Goal: Task Accomplishment & Management: Use online tool/utility

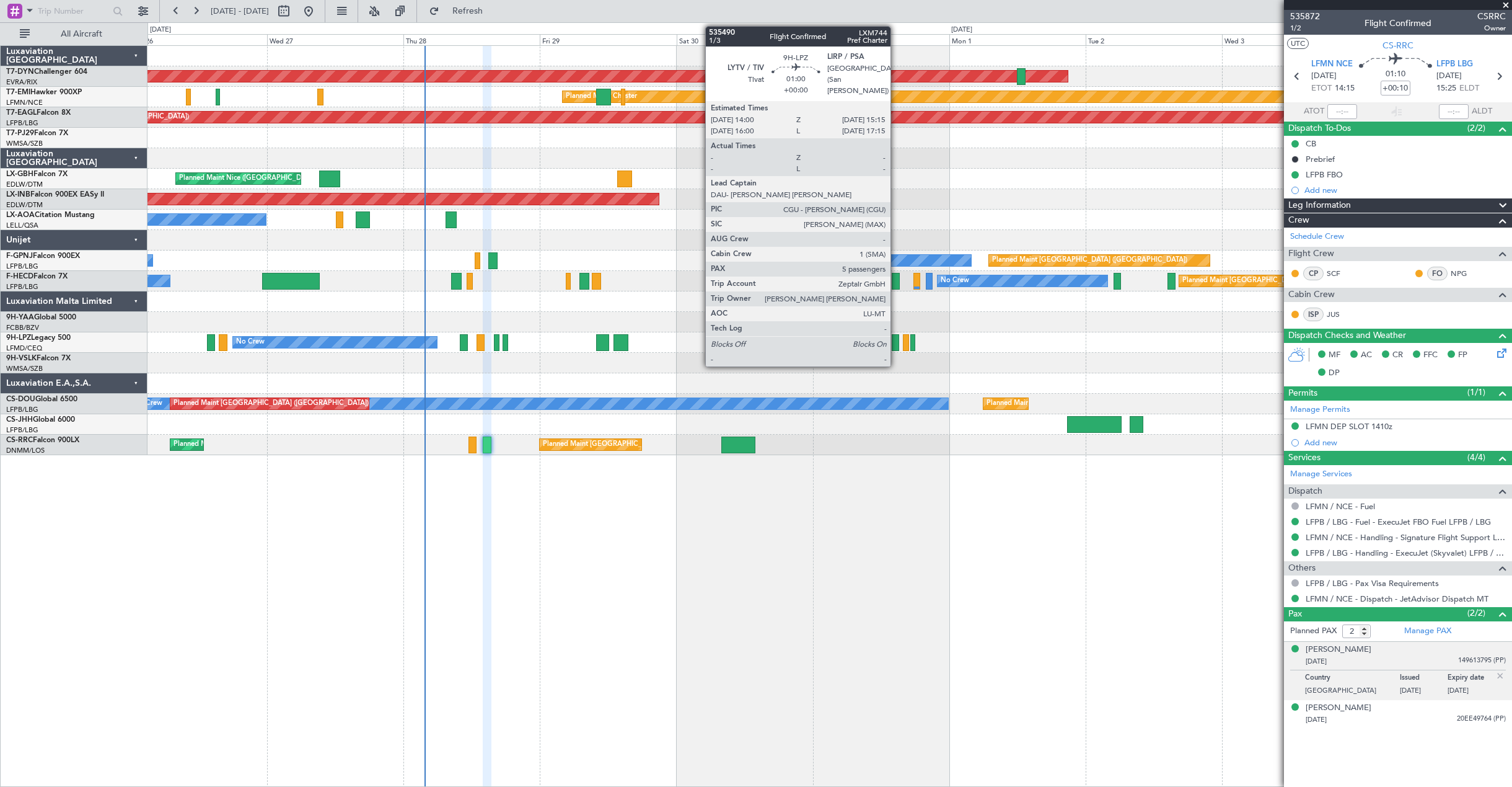
click at [896, 342] on div at bounding box center [896, 342] width 7 height 16
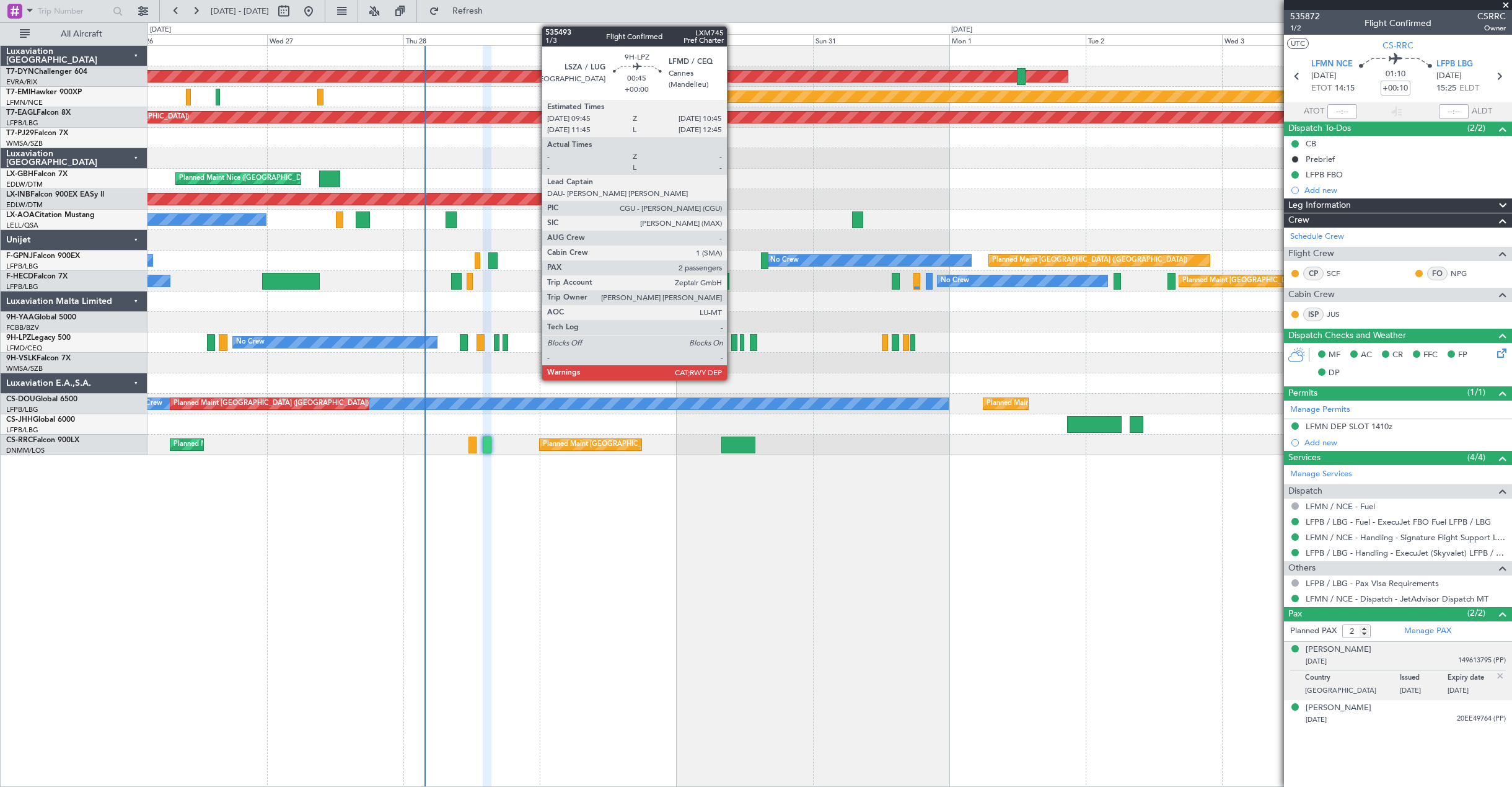
click at [732, 342] on div at bounding box center [735, 342] width 6 height 16
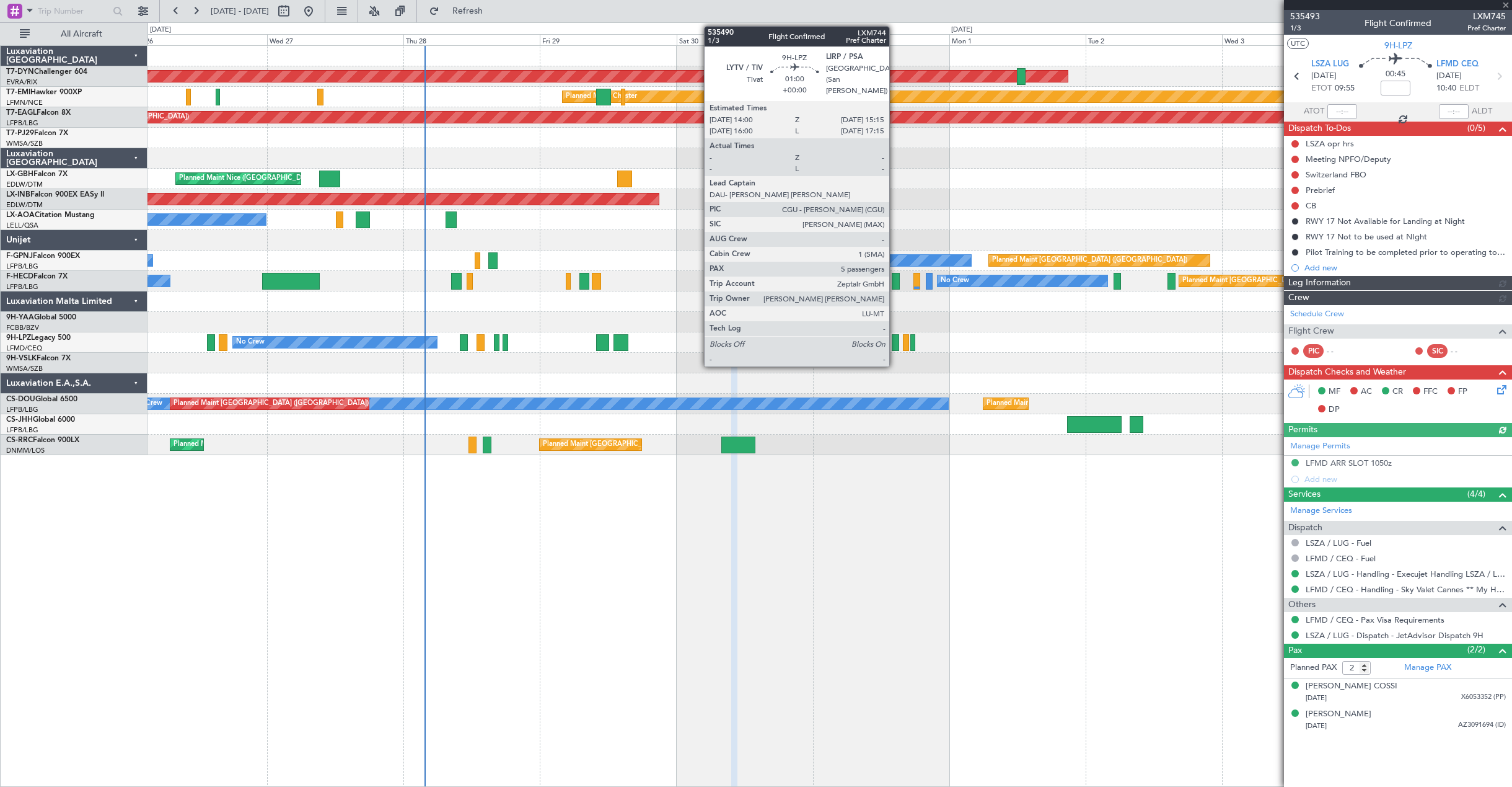
click at [895, 347] on div at bounding box center [896, 342] width 7 height 16
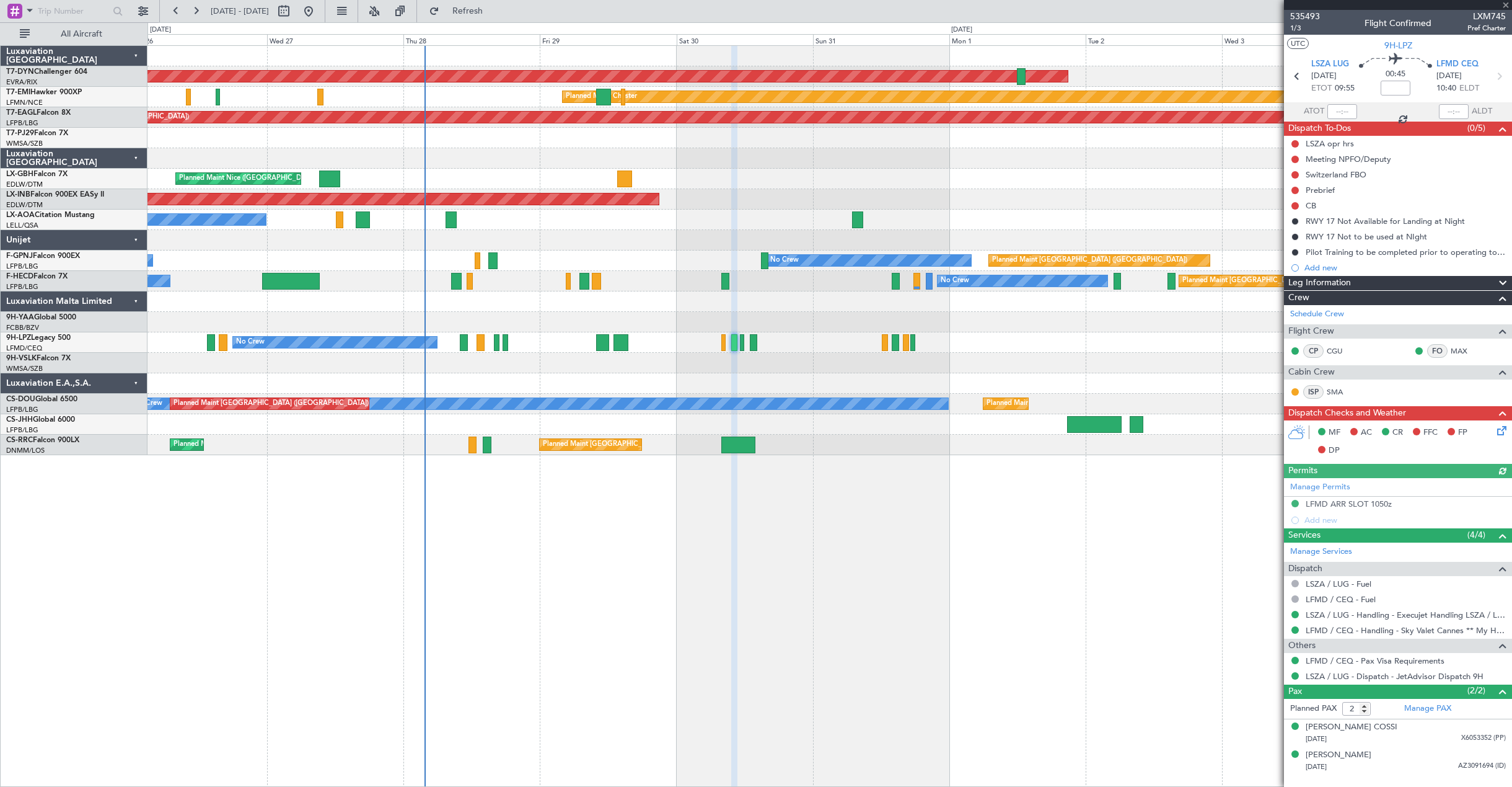
type input "5"
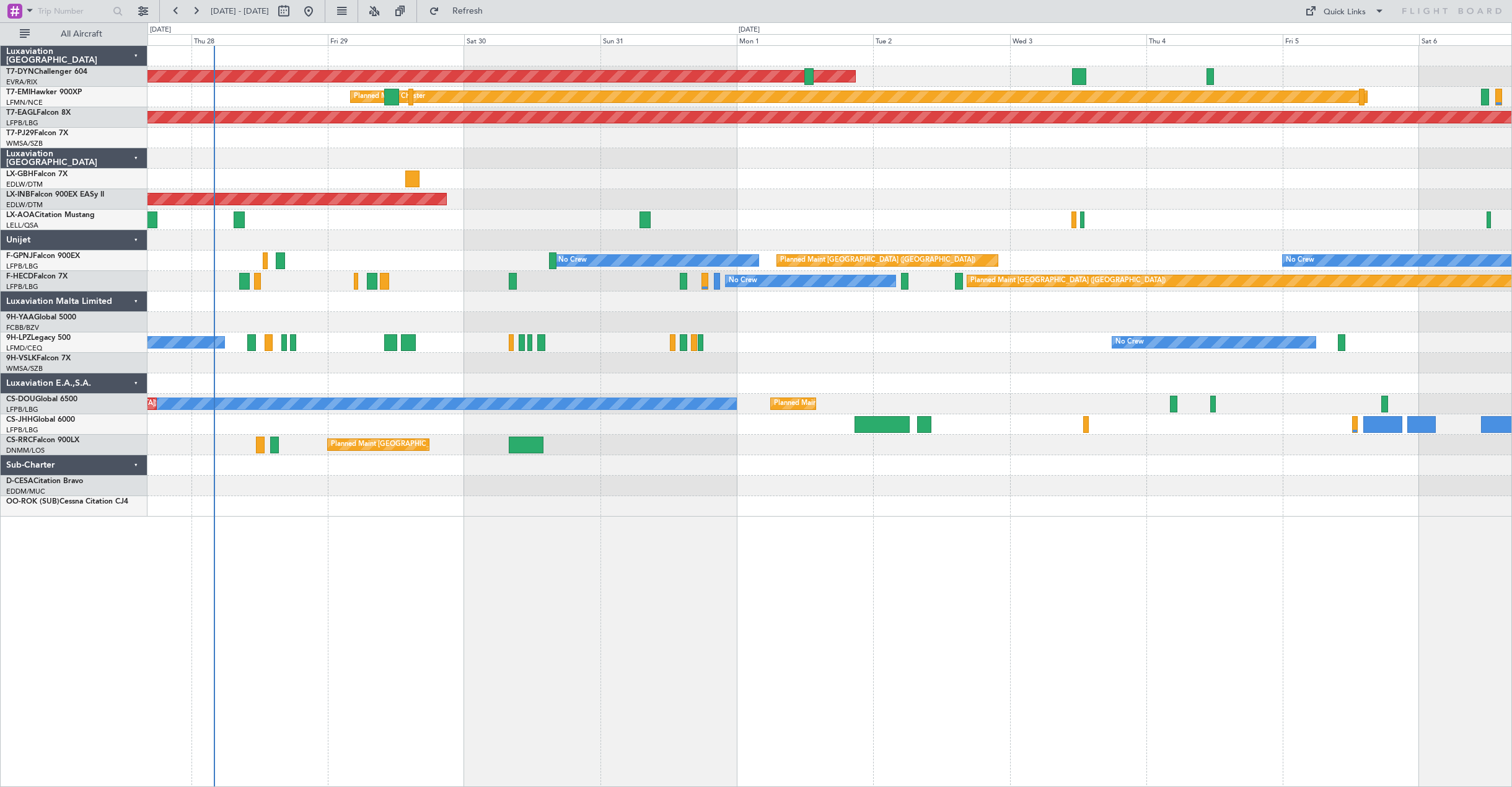
click at [558, 587] on div "AOG Maint Riga (Riga Intl) Planned Maint [PERSON_NAME] Grounded [US_STATE] ([GE…" at bounding box center [830, 416] width 1365 height 741
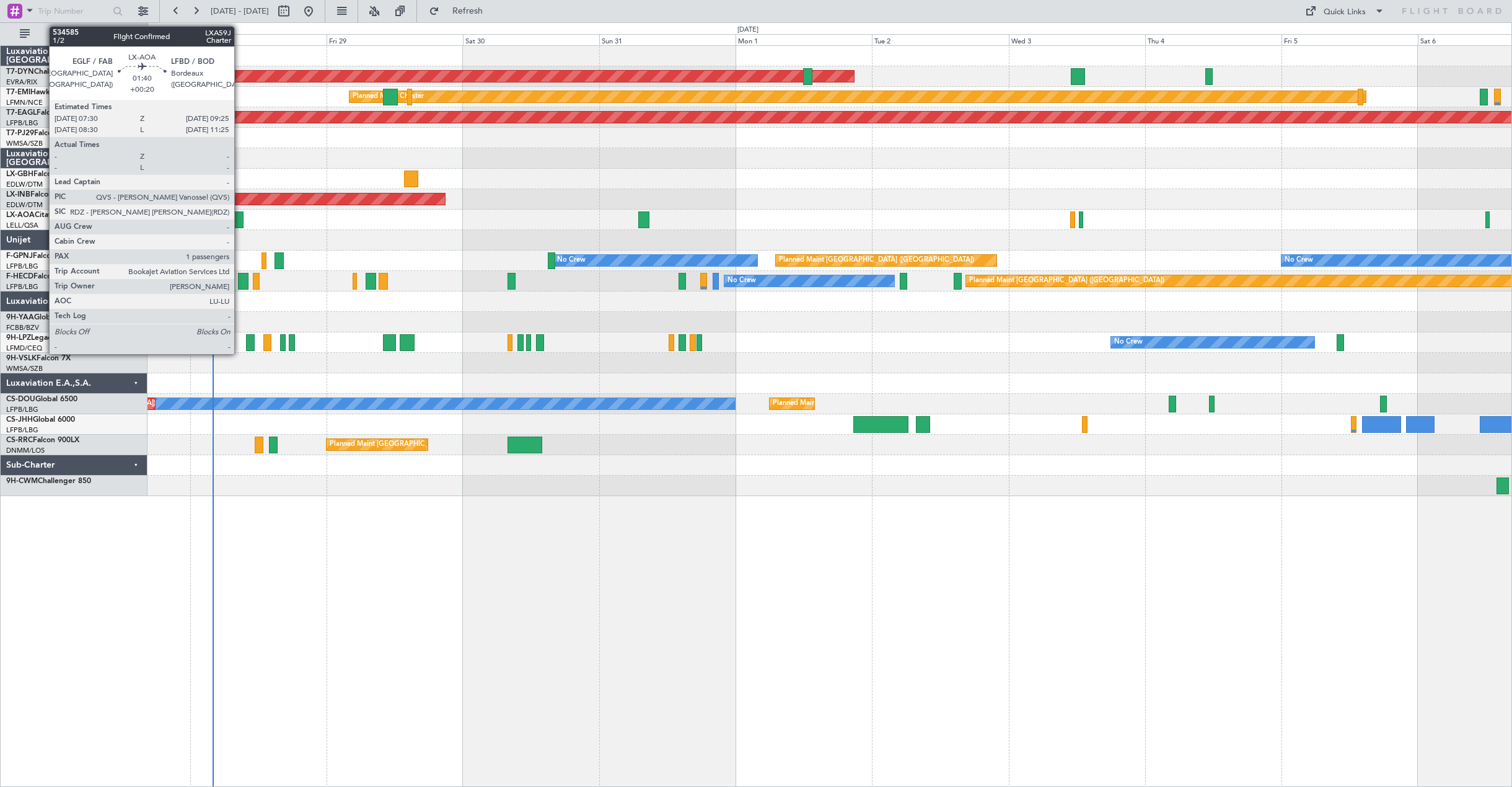
click at [240, 220] on div at bounding box center [238, 219] width 11 height 16
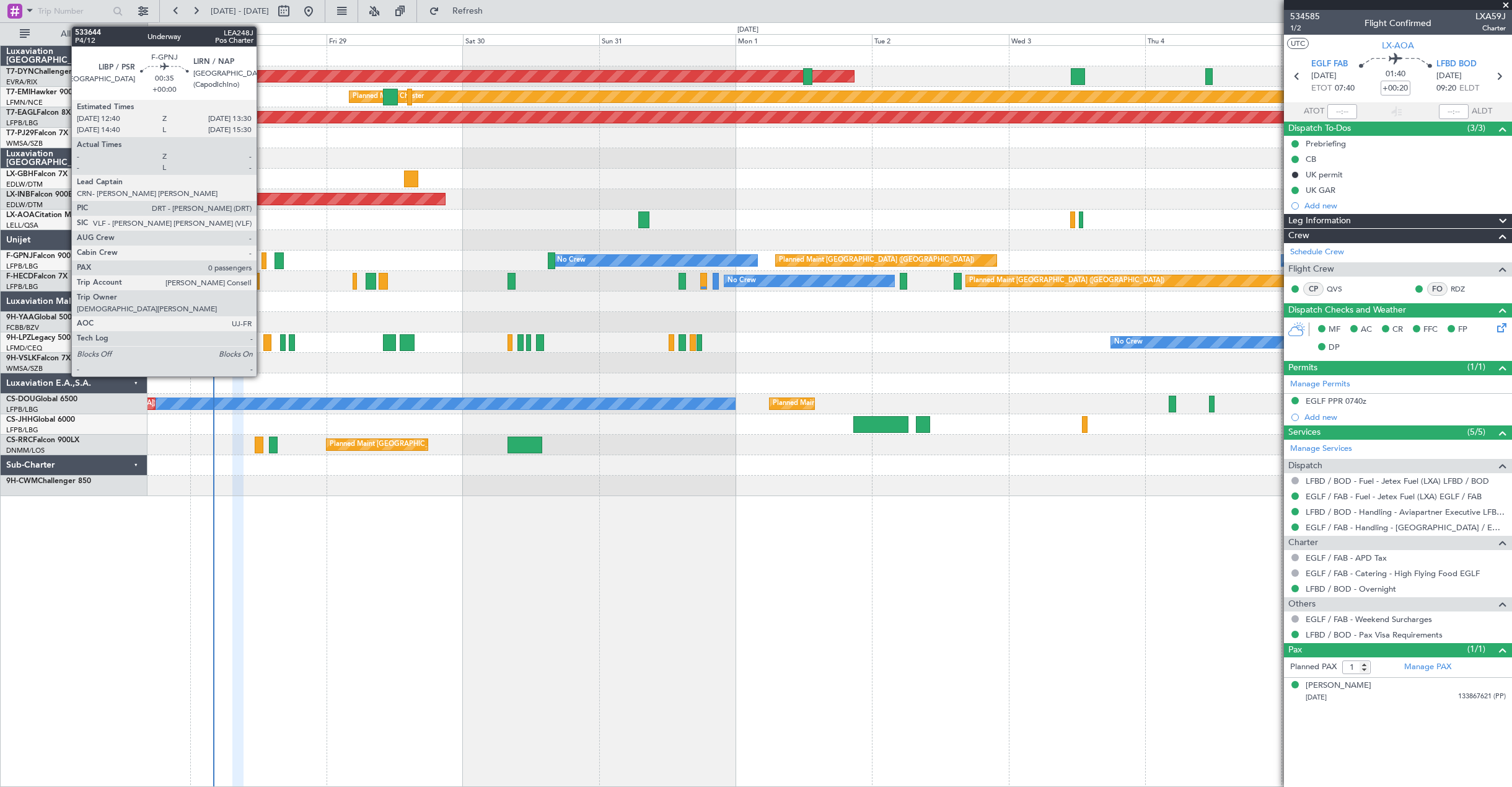
click at [262, 259] on div at bounding box center [264, 260] width 5 height 16
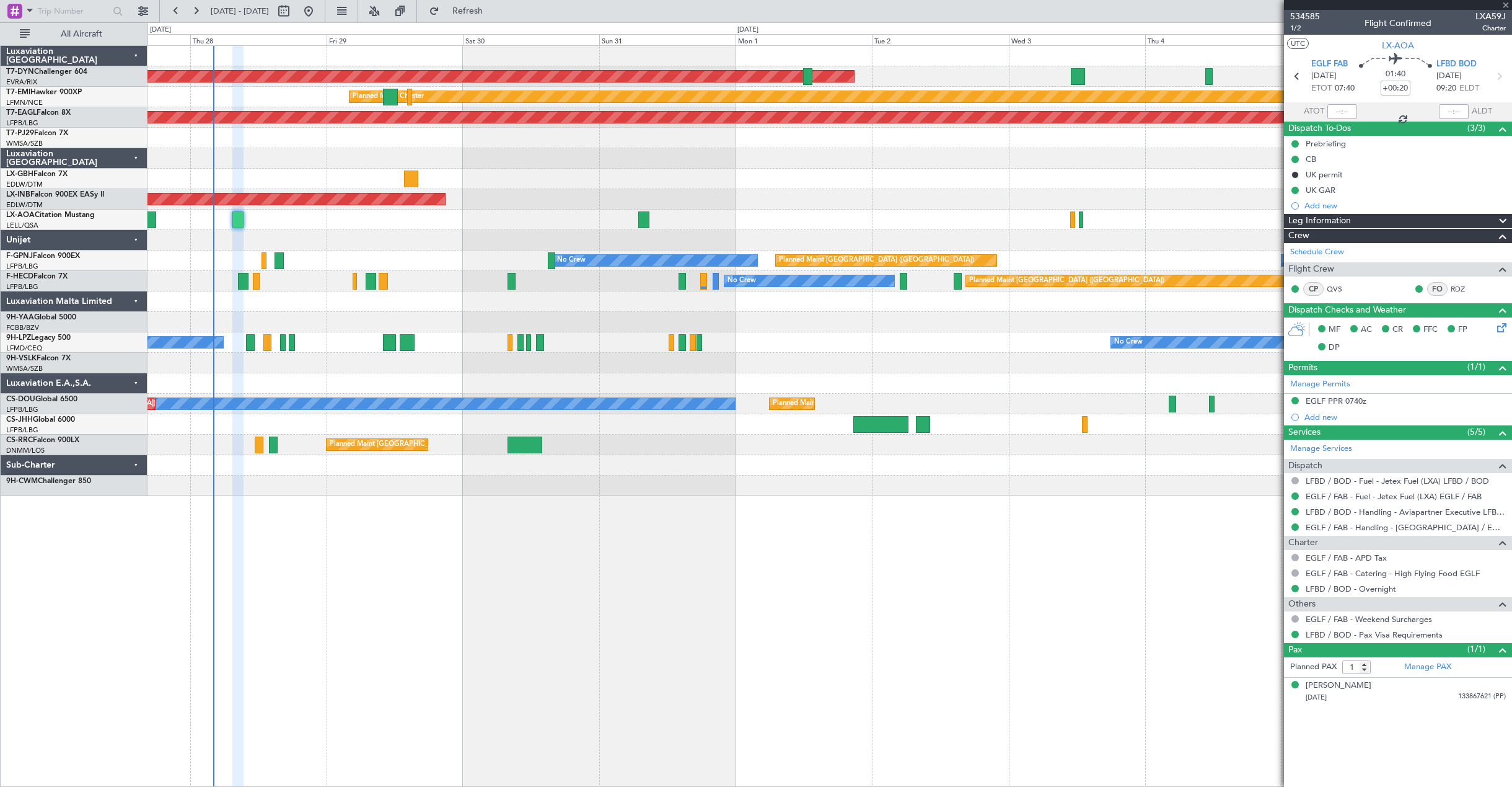
type input "0"
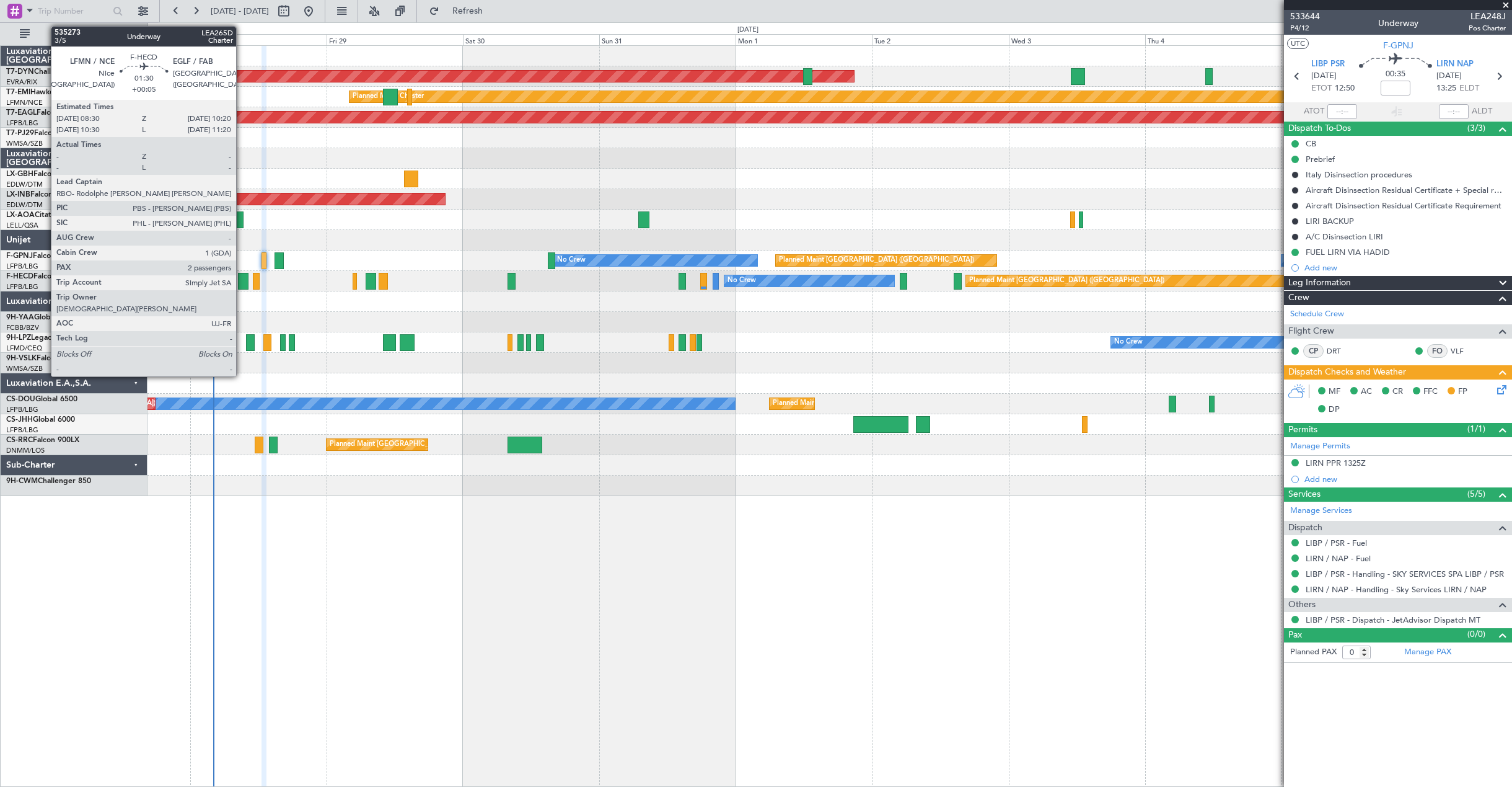
click at [241, 285] on div at bounding box center [243, 281] width 11 height 16
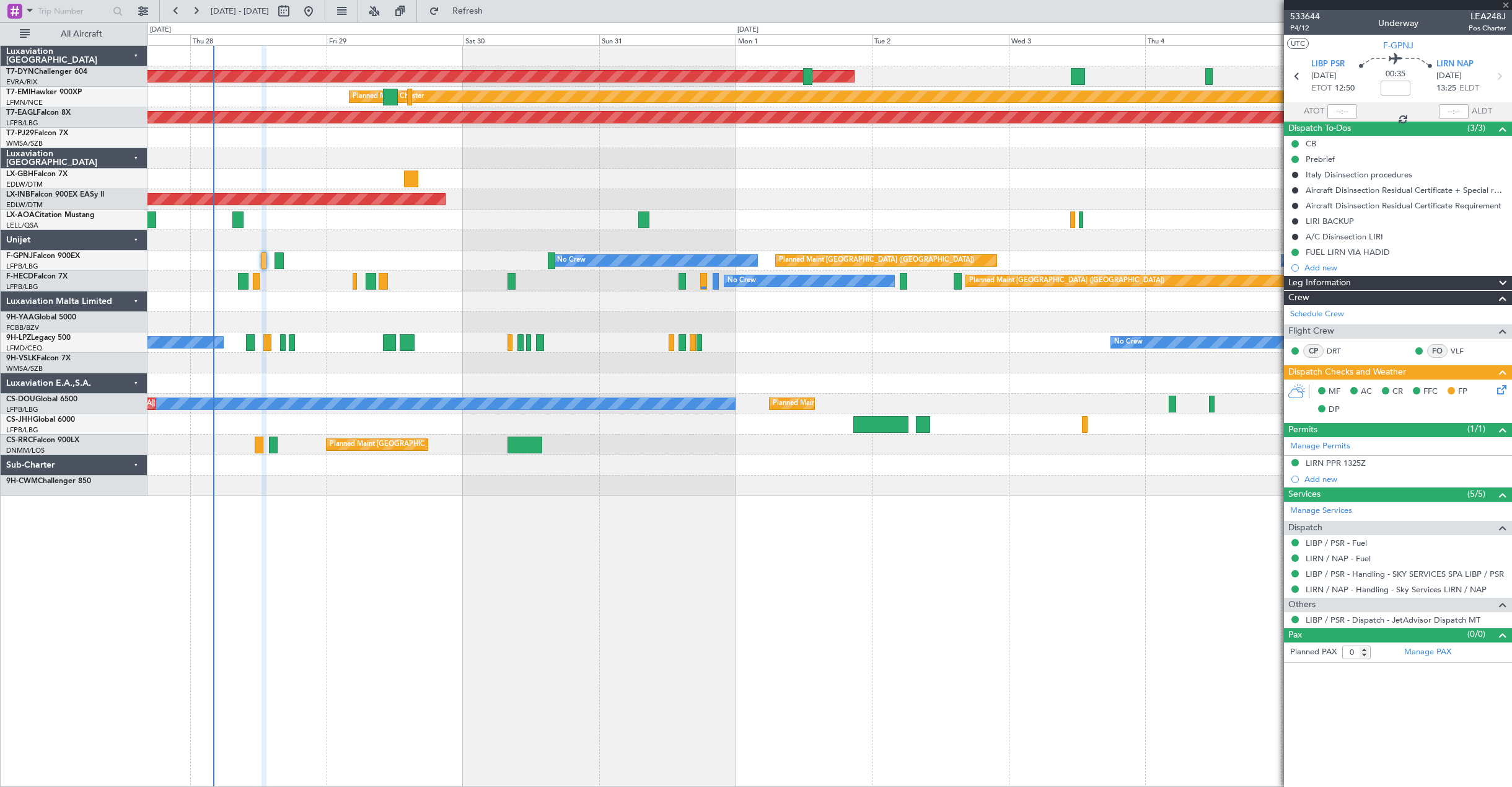
type input "+00:05"
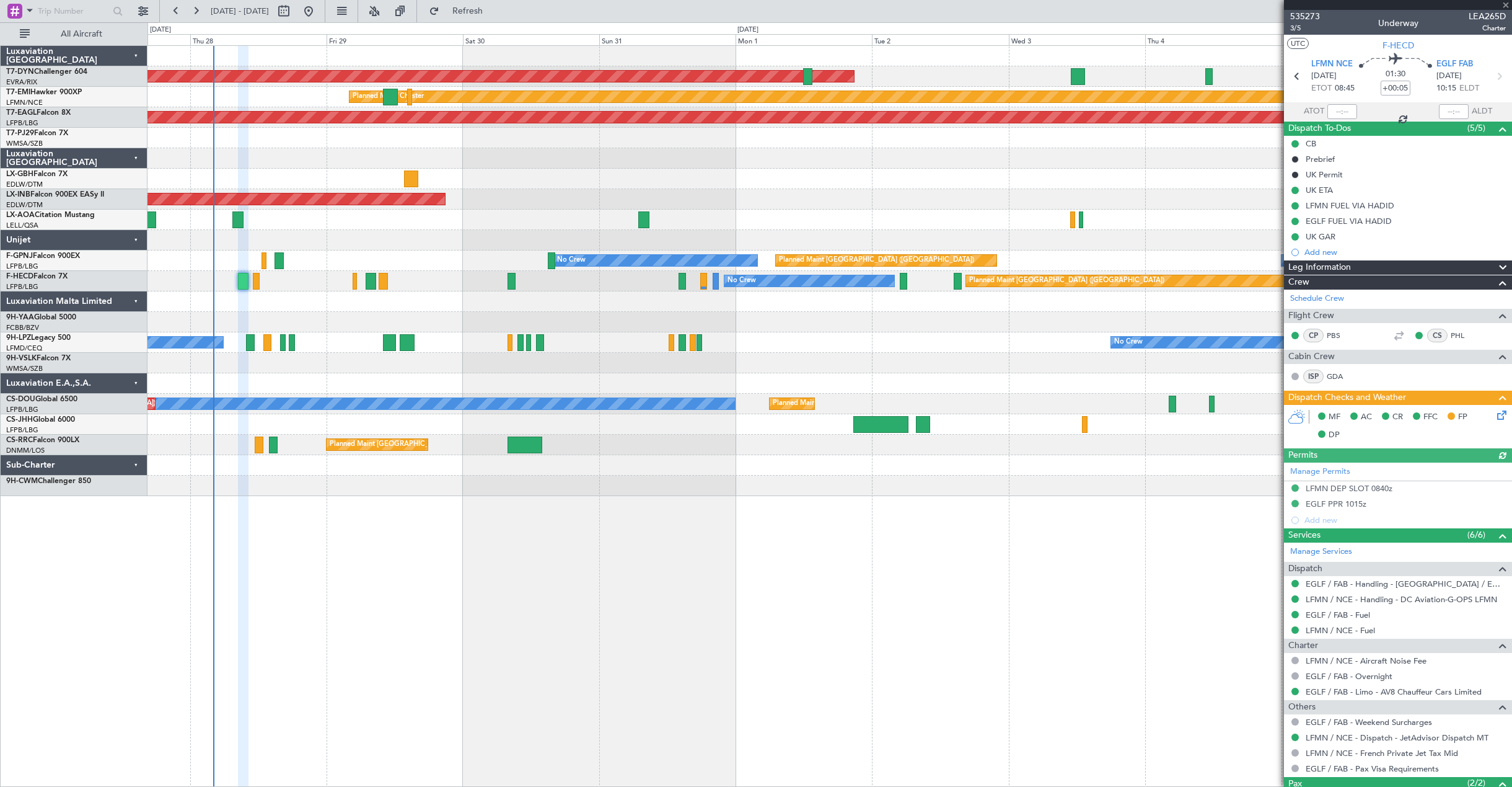
scroll to position [80, 0]
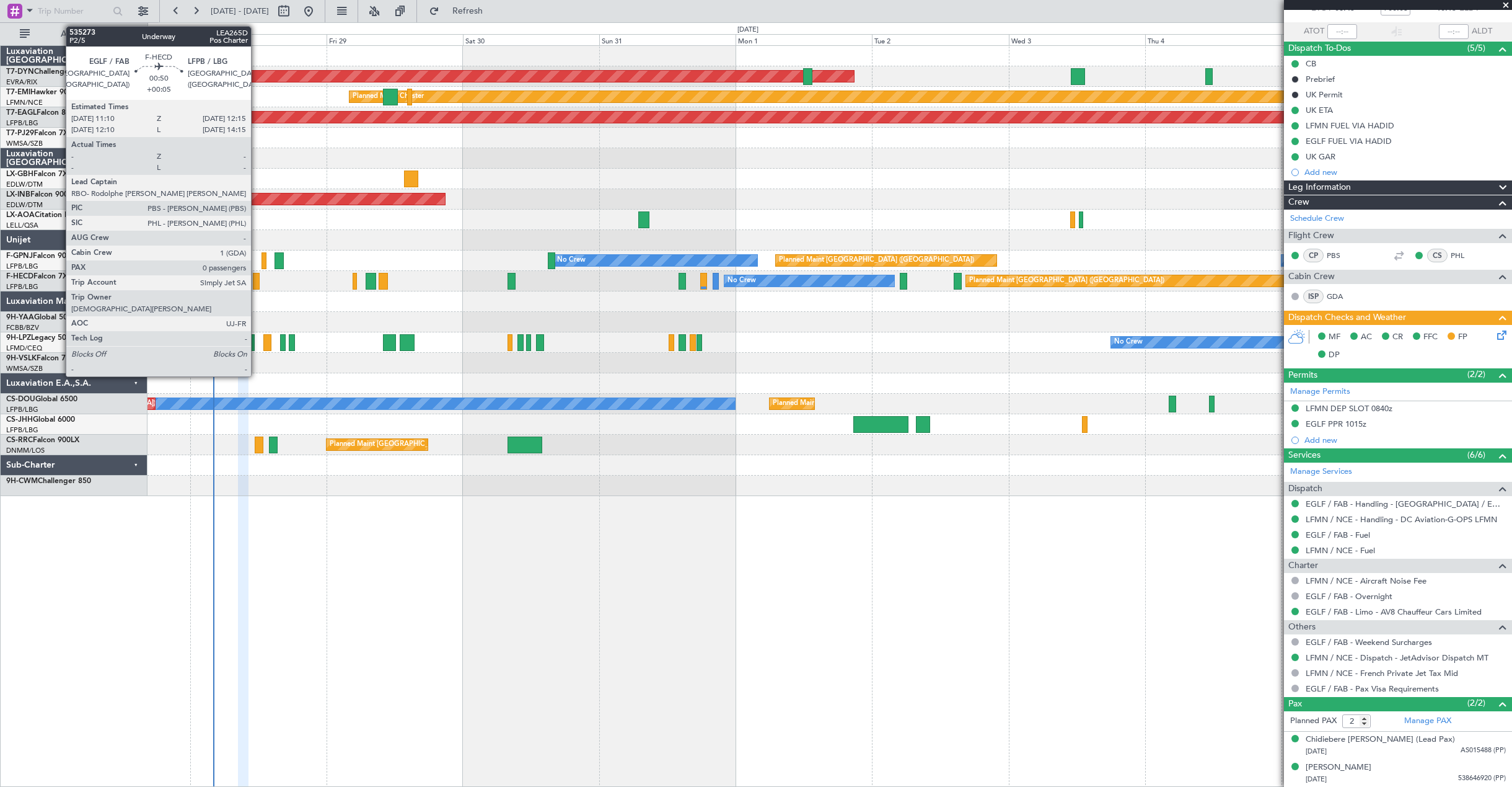
click at [257, 282] on div at bounding box center [256, 281] width 6 height 16
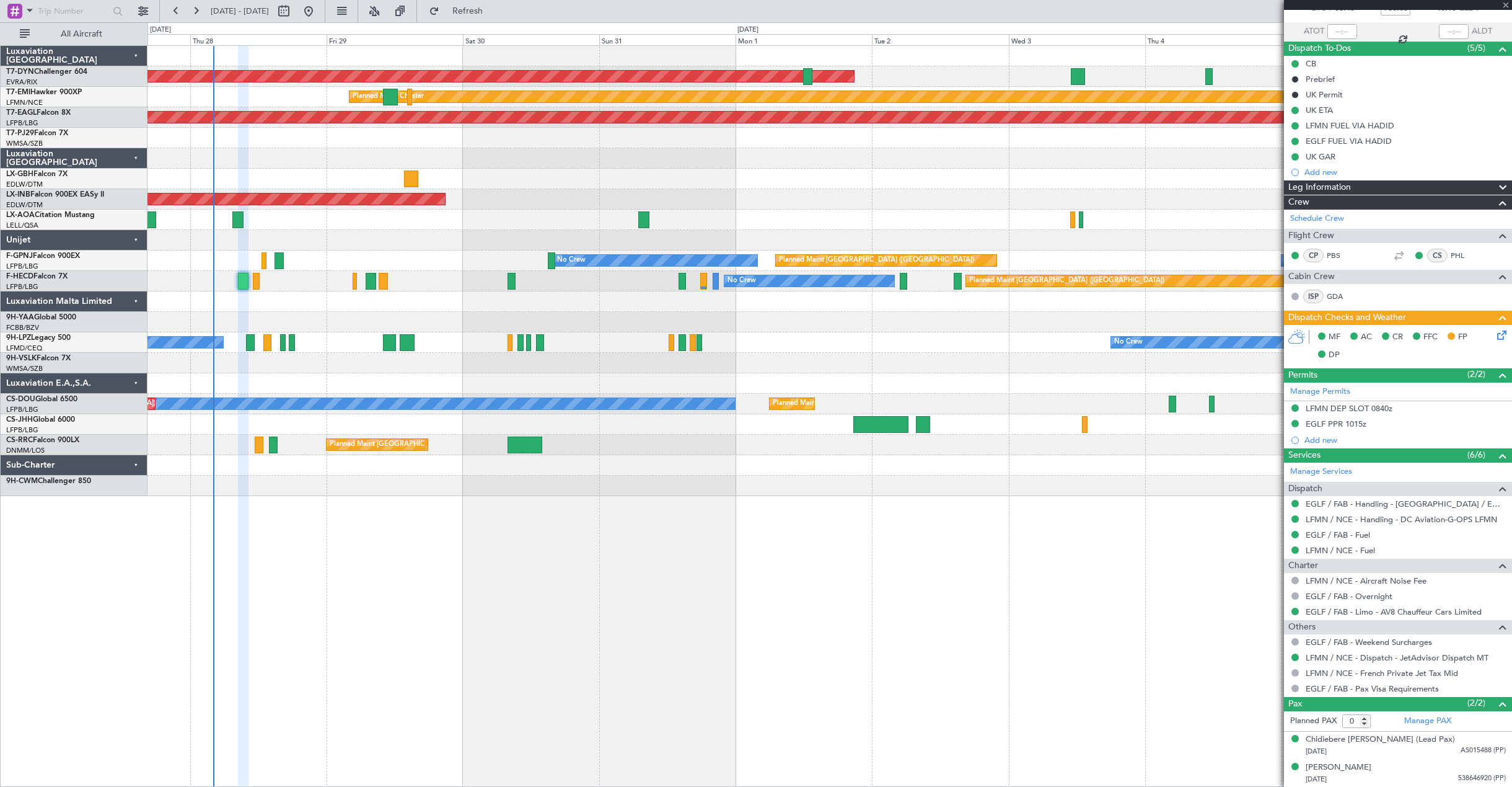
scroll to position [0, 0]
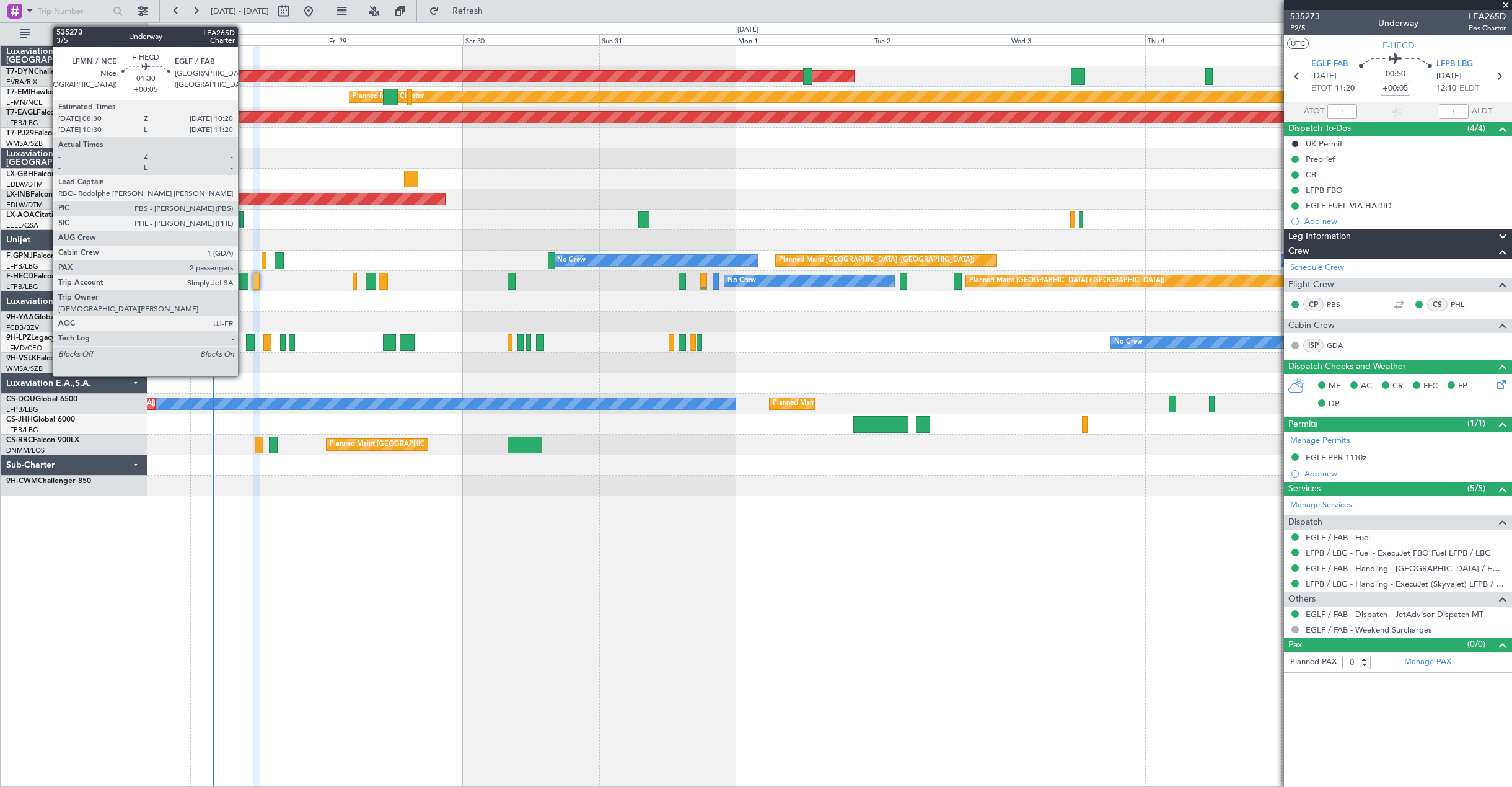
click at [244, 276] on div at bounding box center [243, 281] width 11 height 16
click at [241, 279] on div at bounding box center [243, 281] width 11 height 16
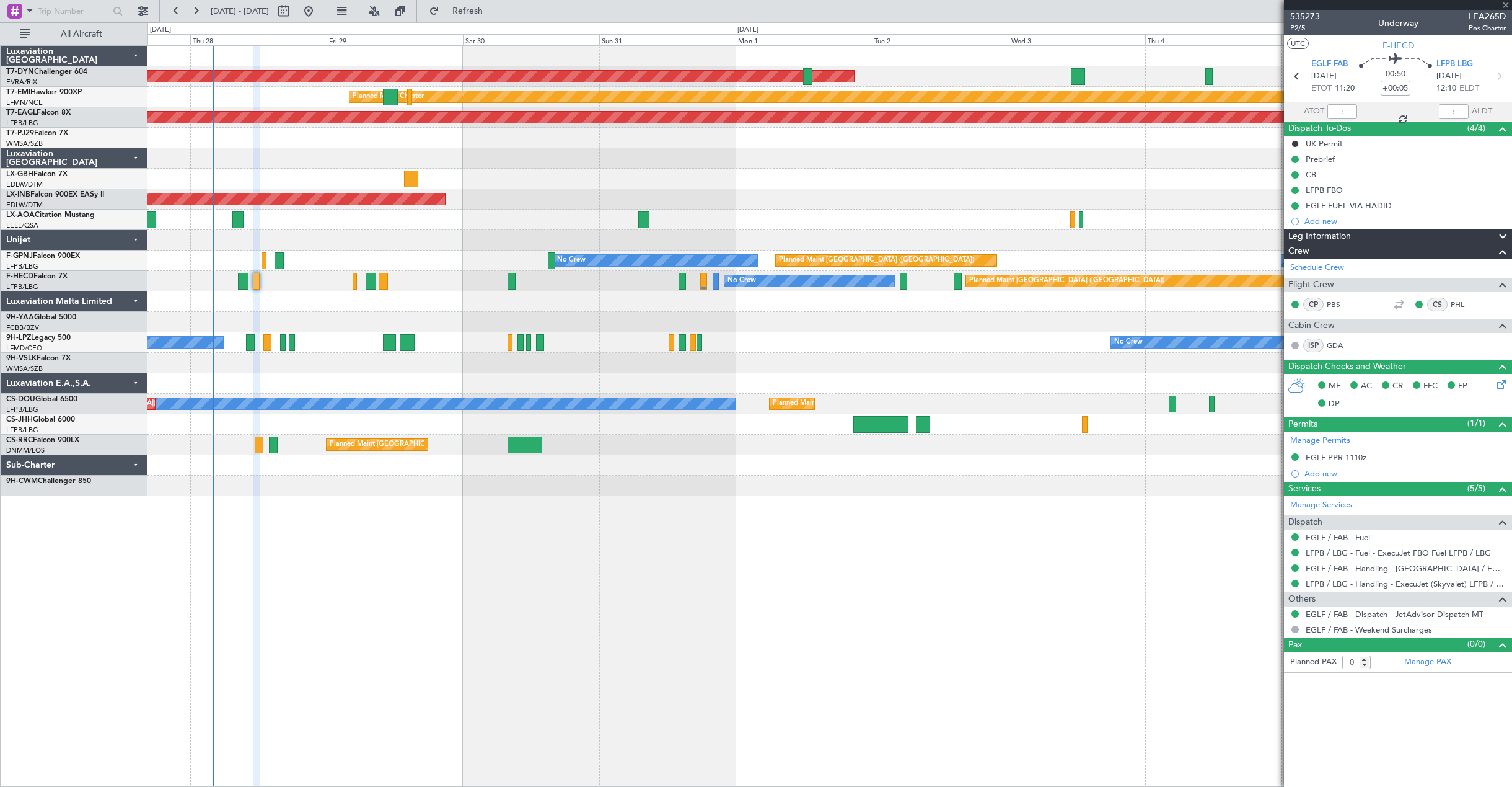
type input "2"
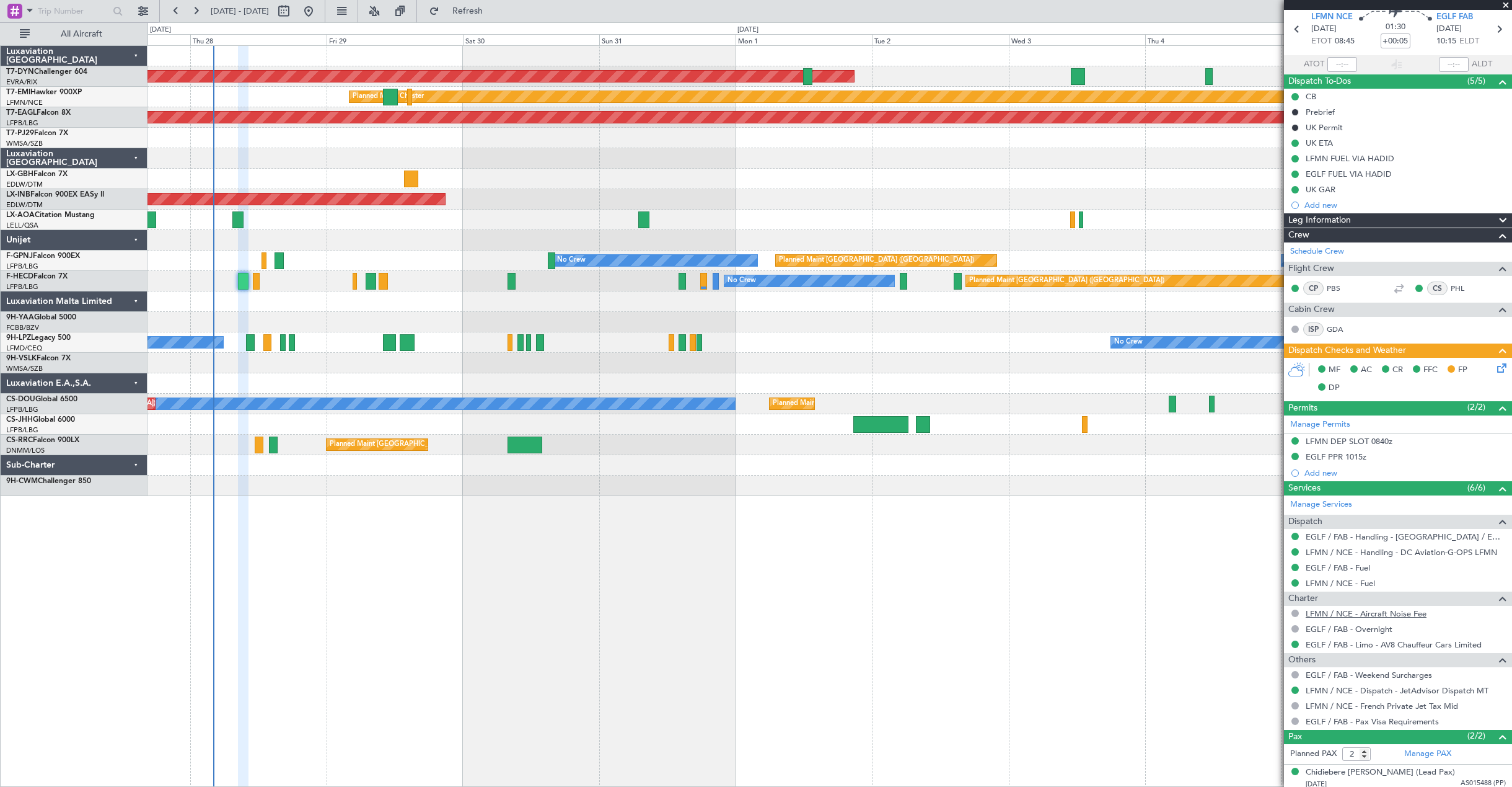
scroll to position [80, 0]
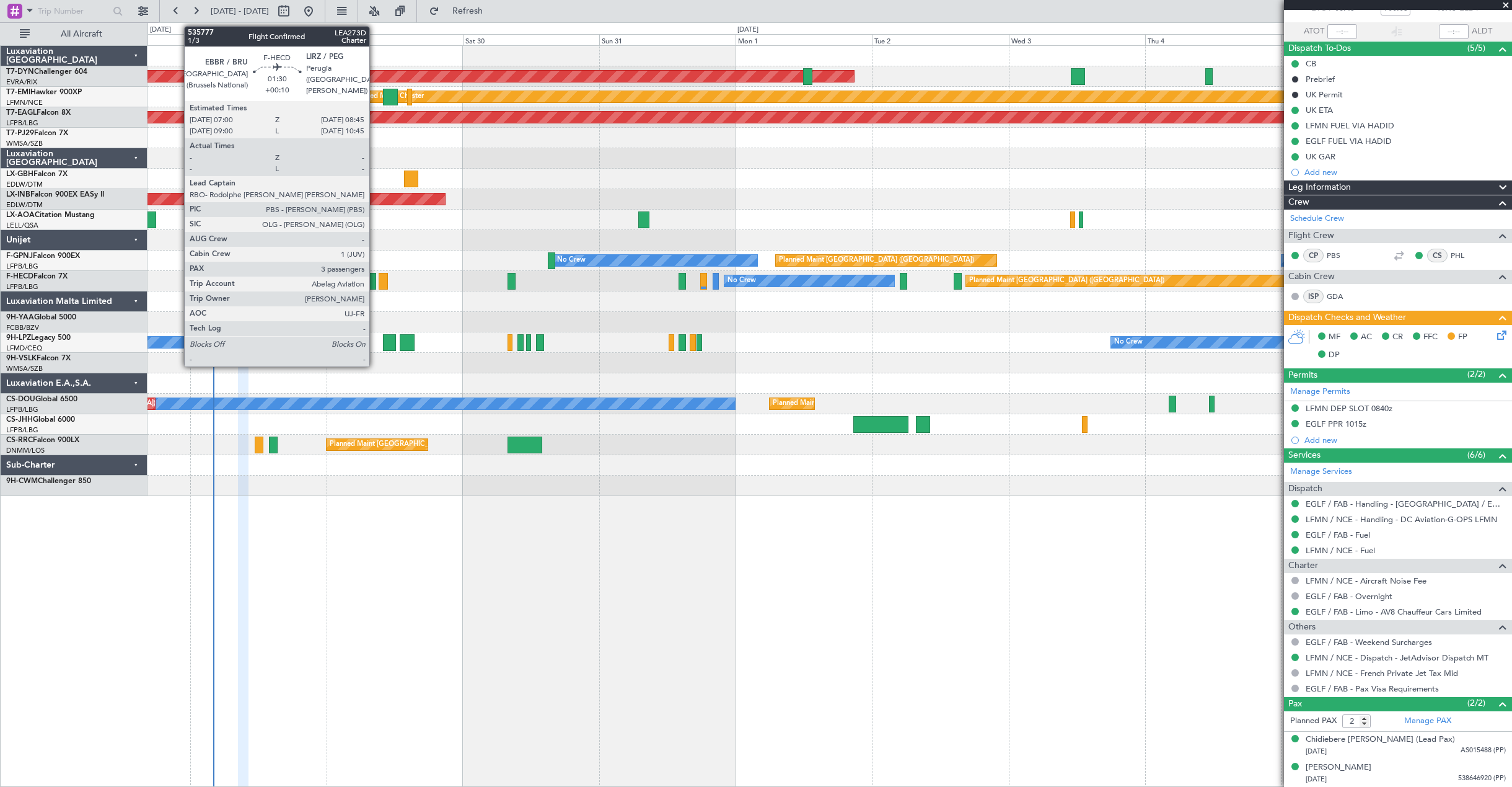
click at [375, 286] on div at bounding box center [370, 281] width 11 height 16
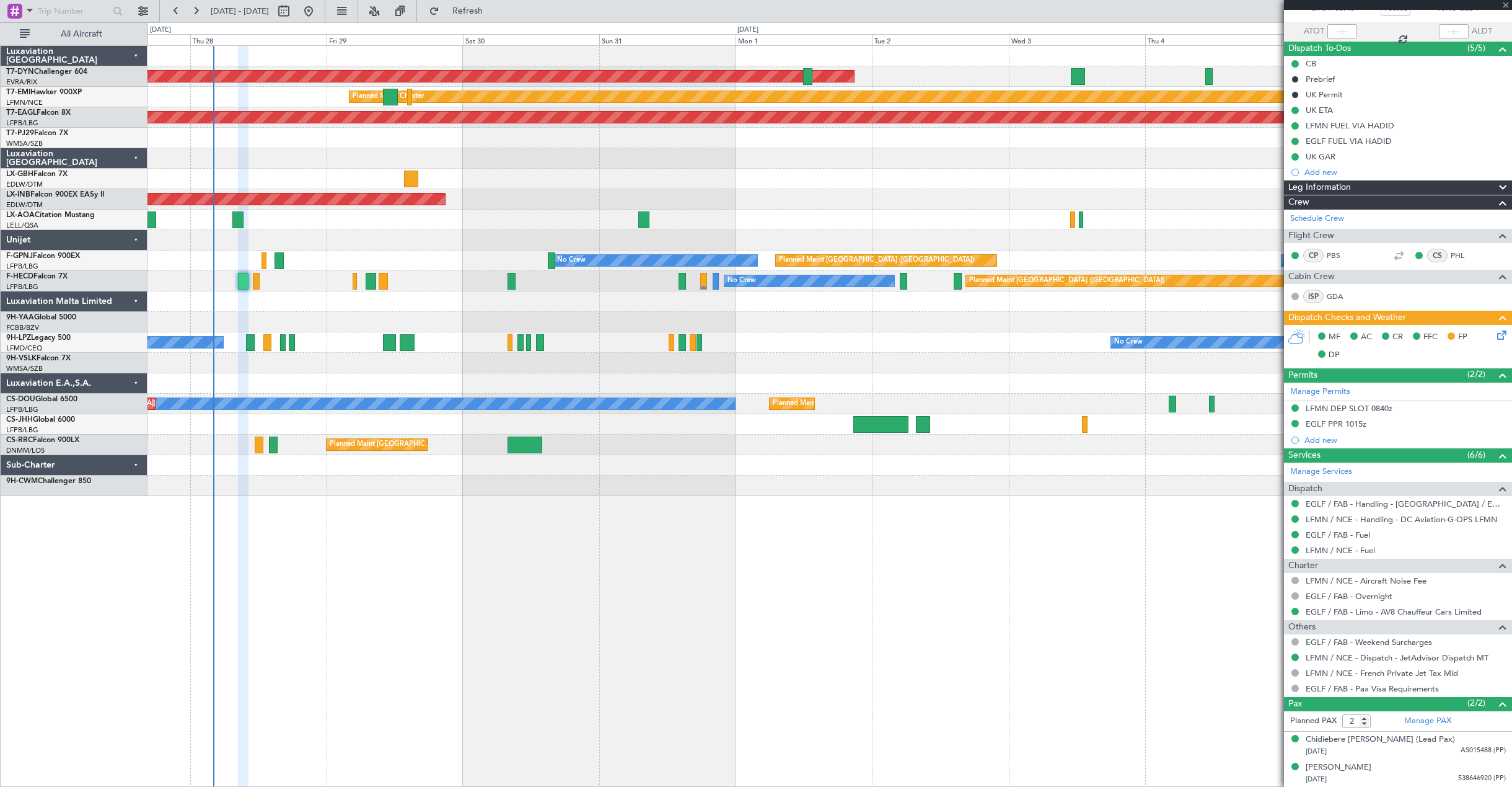
type input "+00:10"
type input "3"
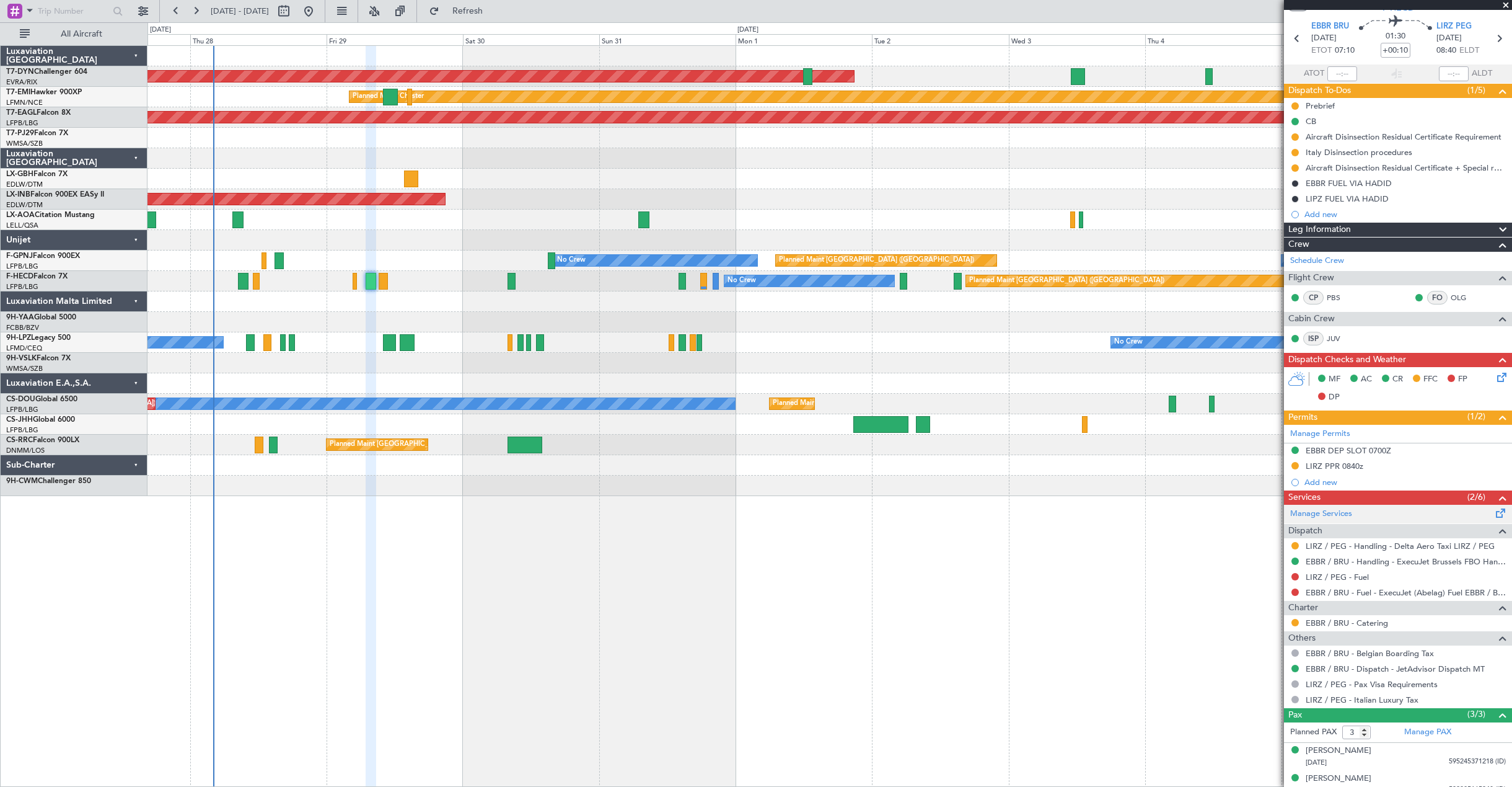
scroll to position [77, 0]
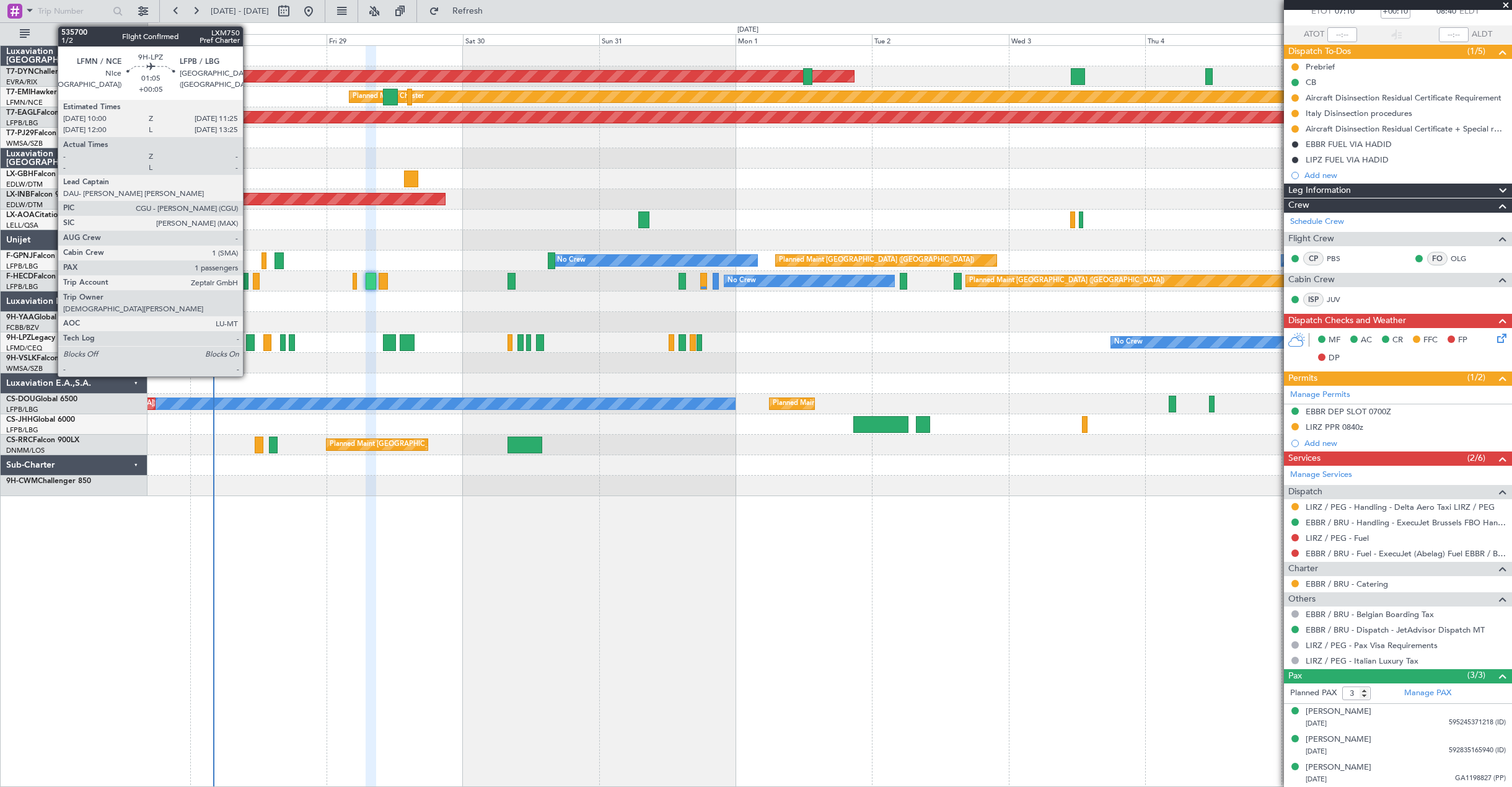
click at [249, 344] on div at bounding box center [249, 342] width 8 height 16
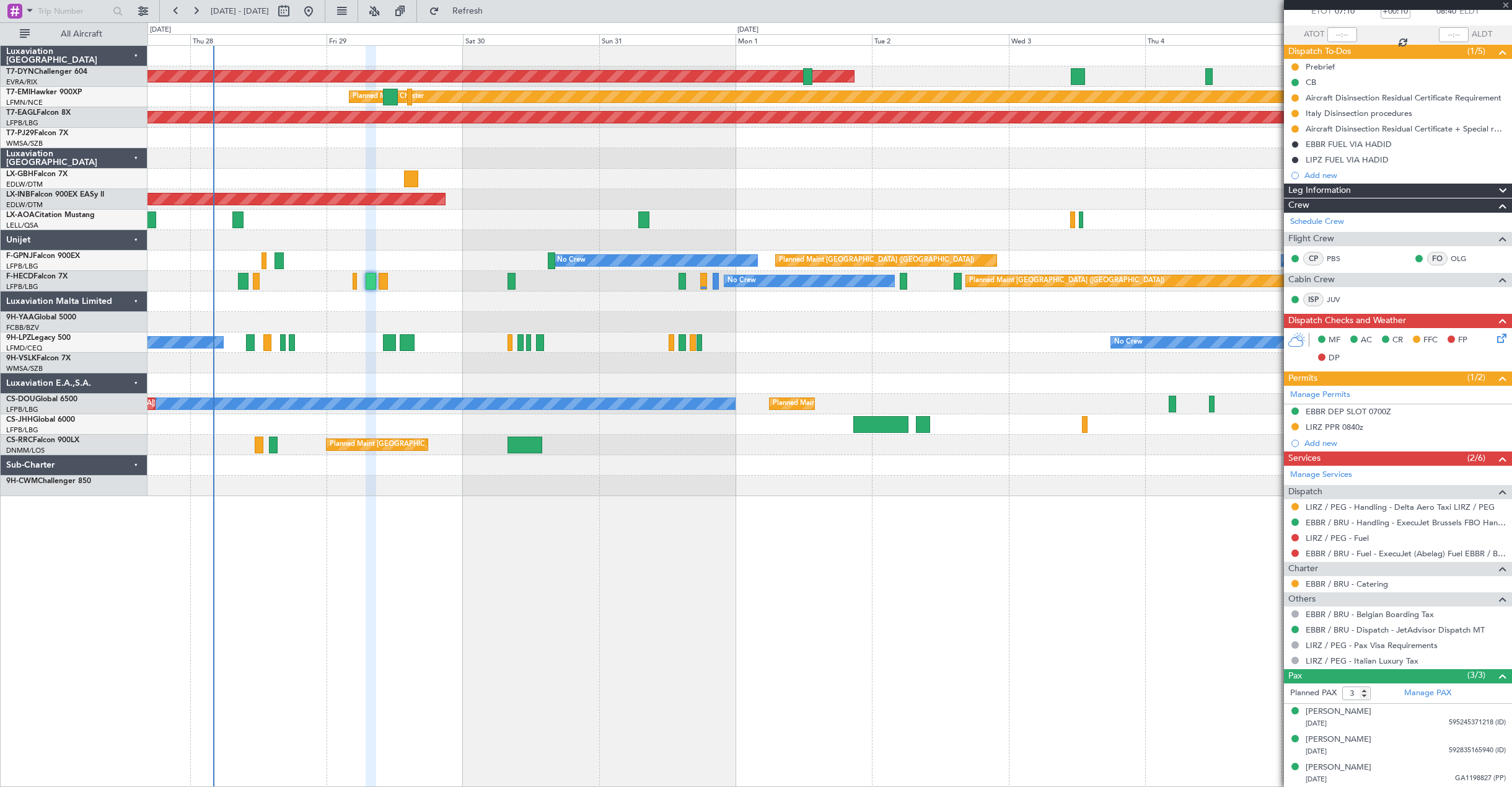
type input "+00:05"
type input "1"
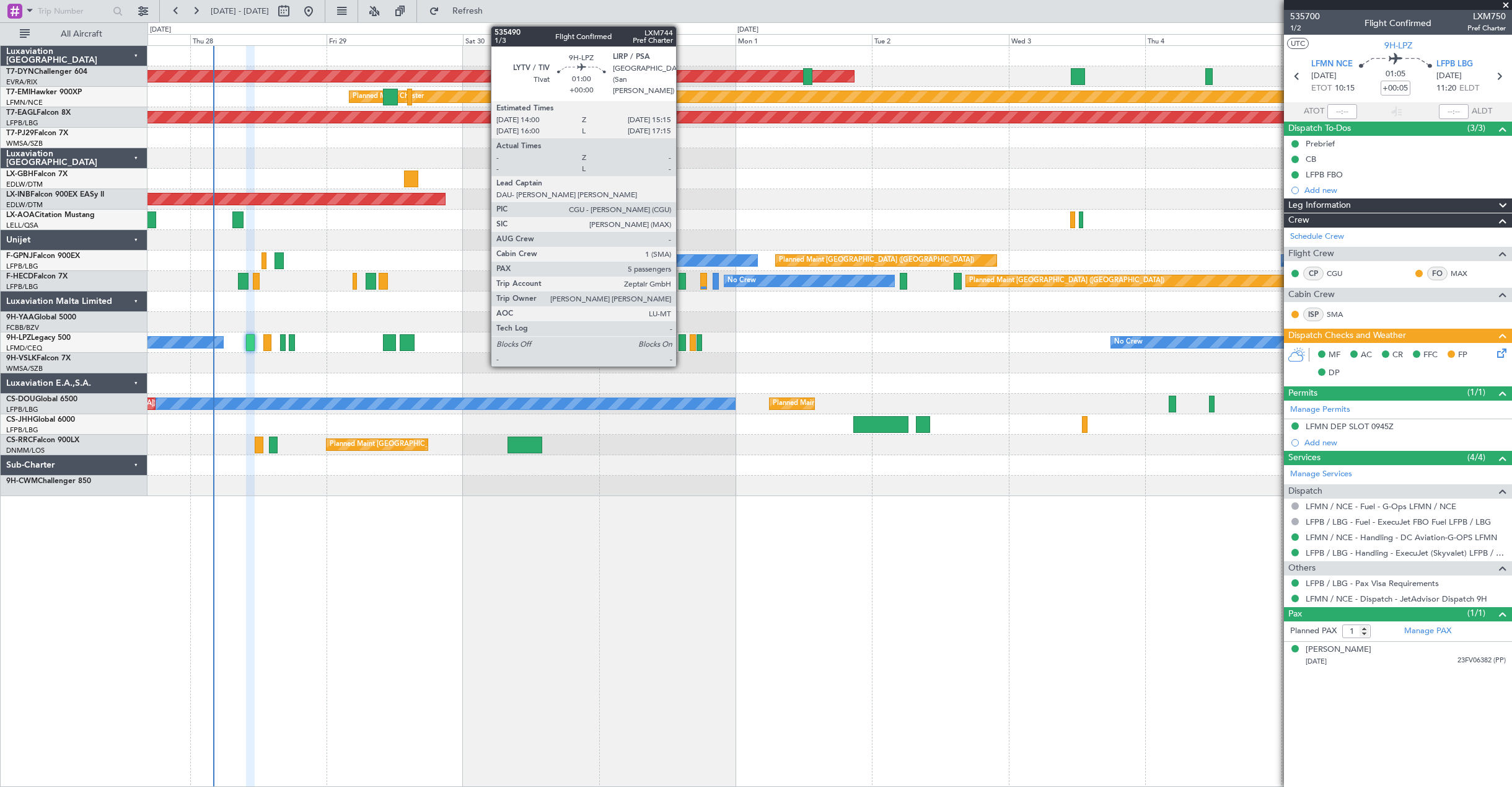
click at [681, 340] on div at bounding box center [682, 342] width 7 height 16
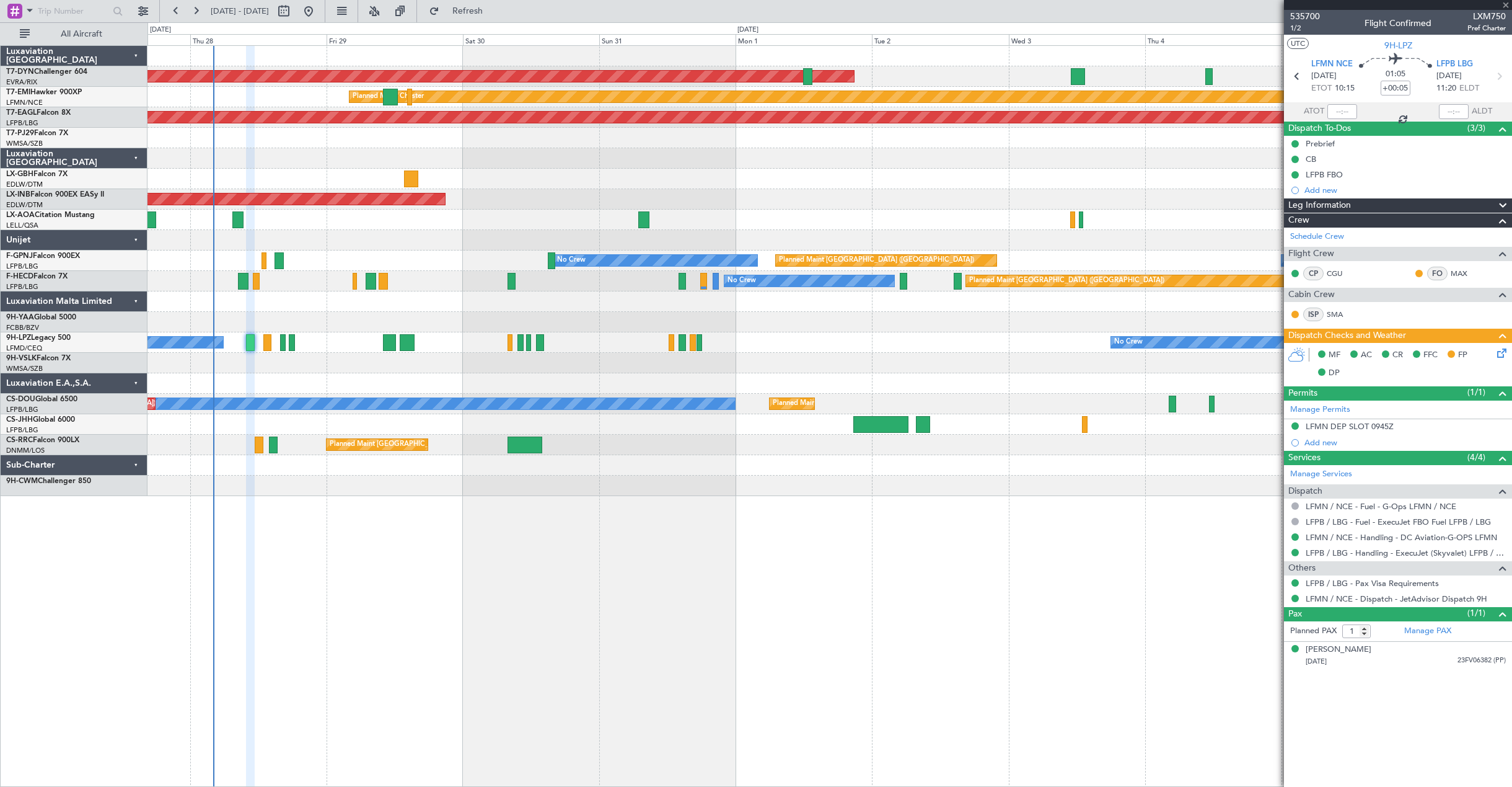
type input "5"
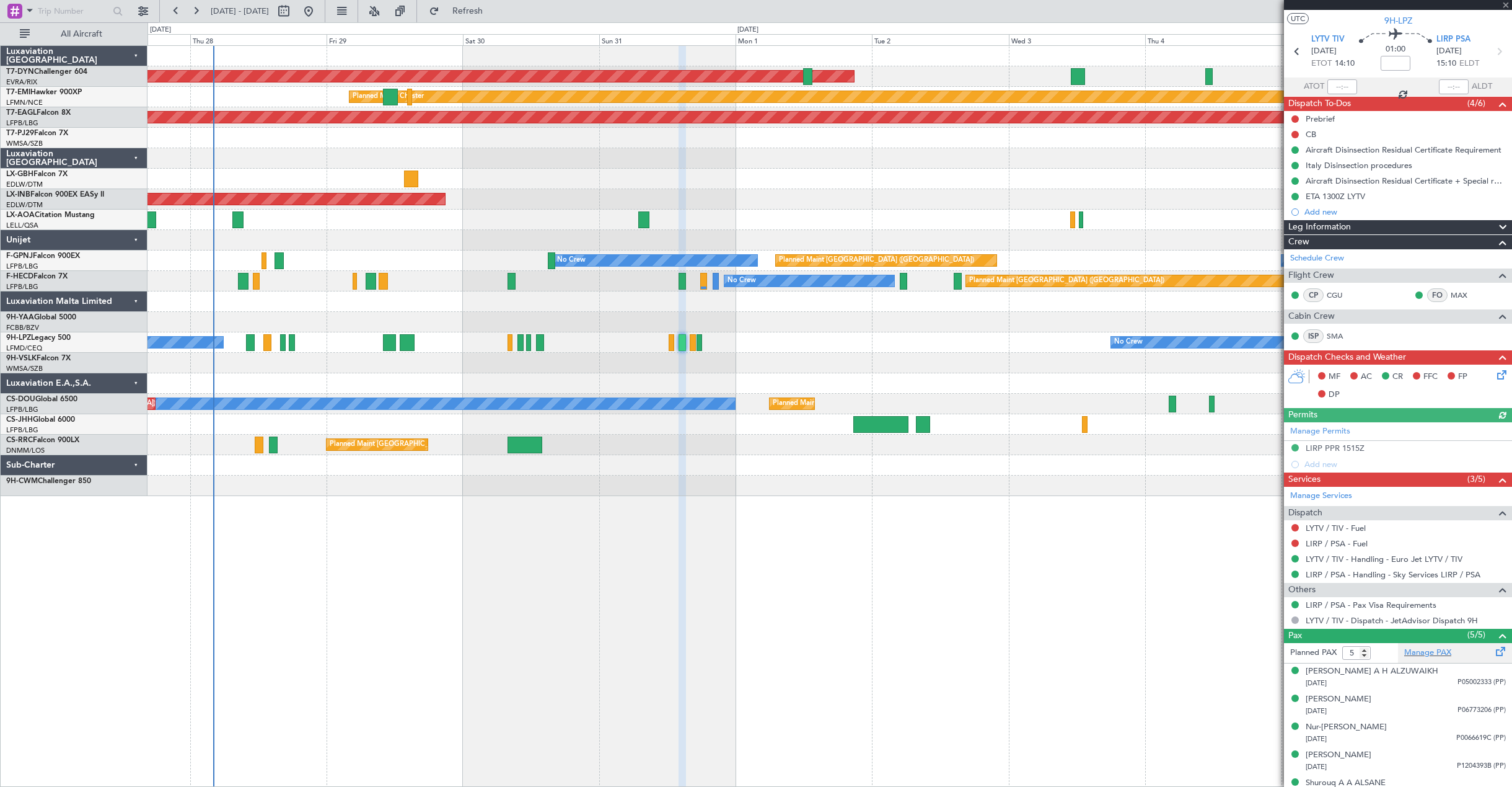
scroll to position [40, 0]
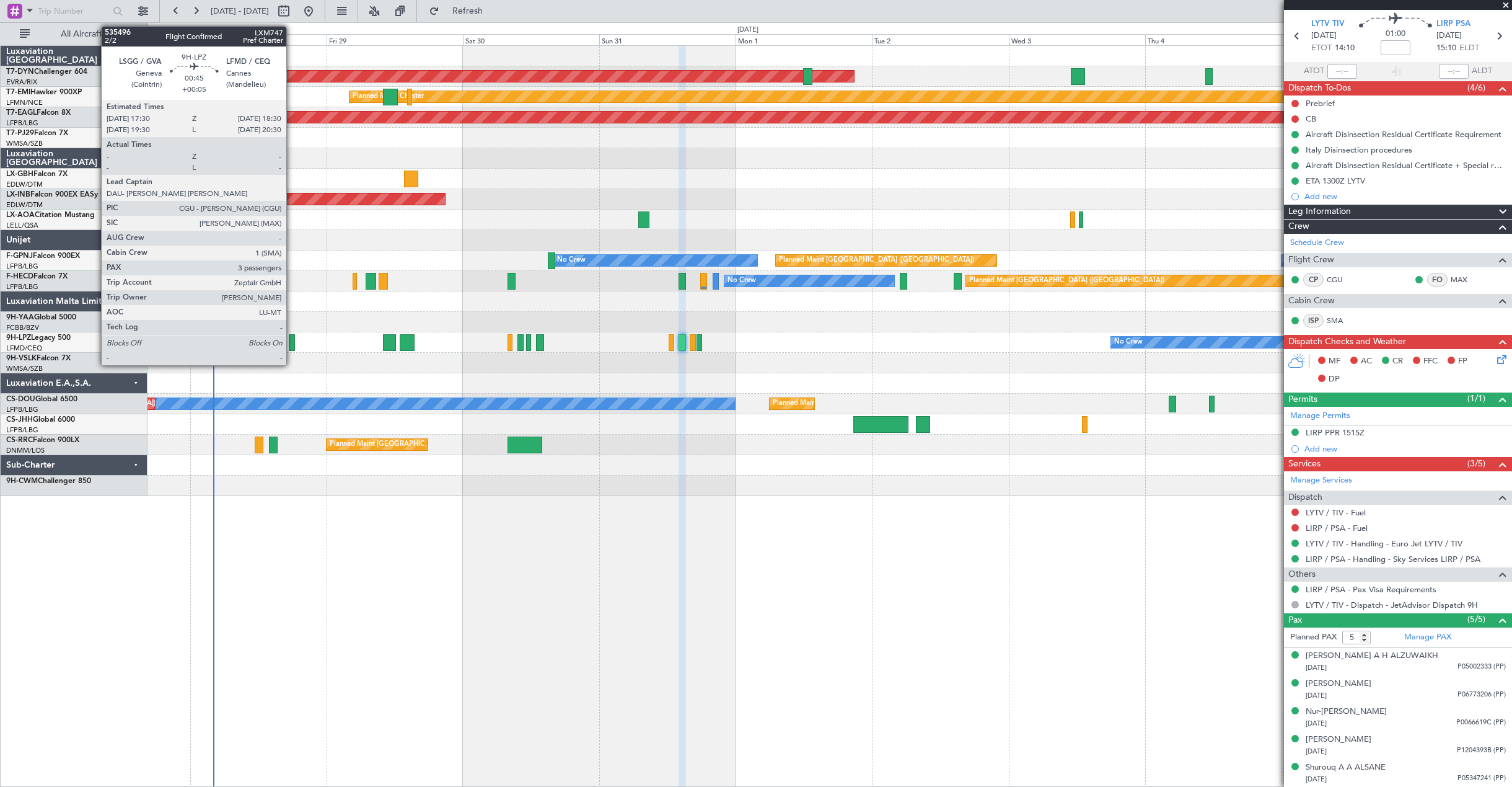
click at [292, 345] on div at bounding box center [292, 342] width 6 height 16
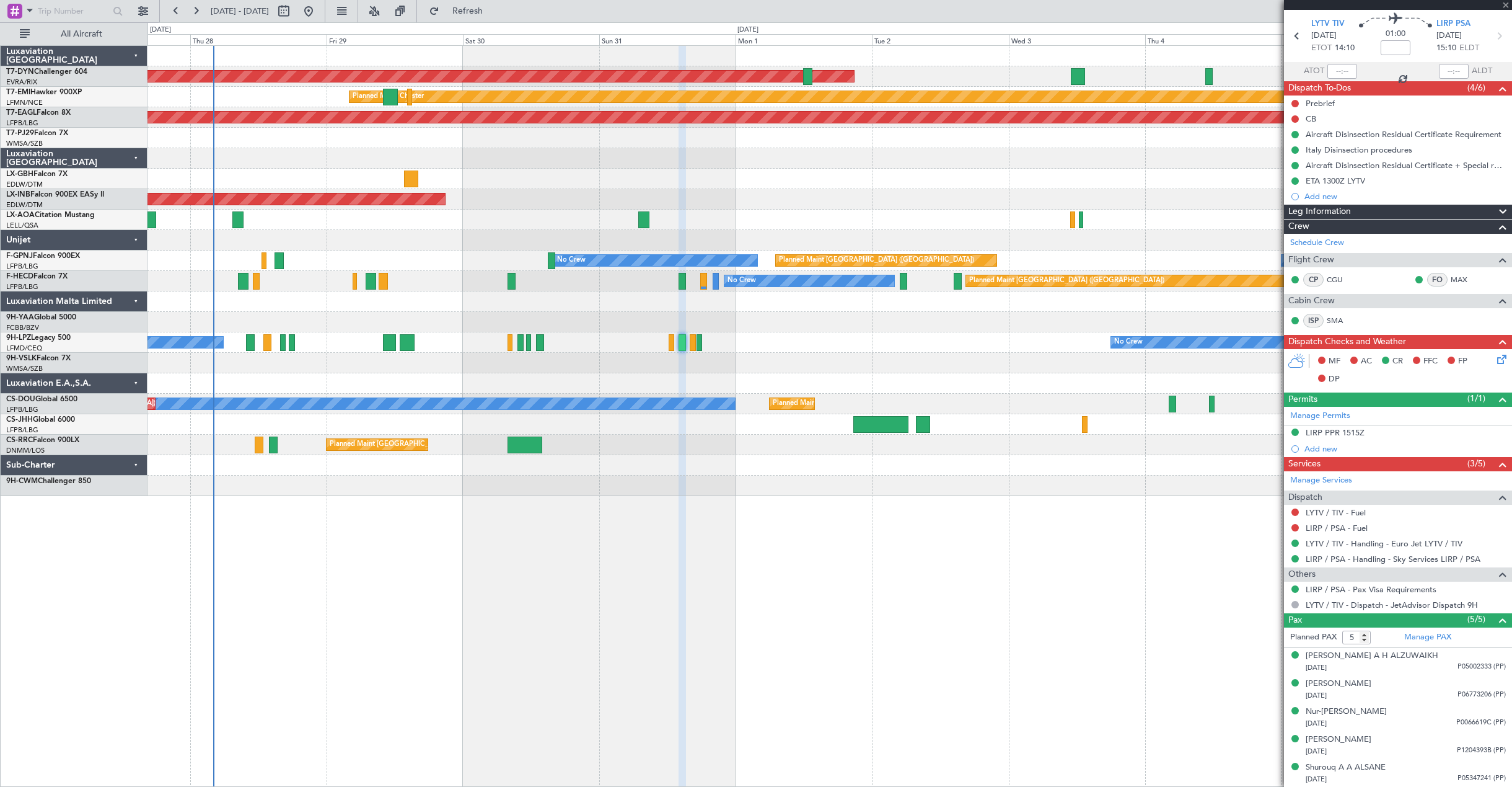
type input "+00:05"
type input "3"
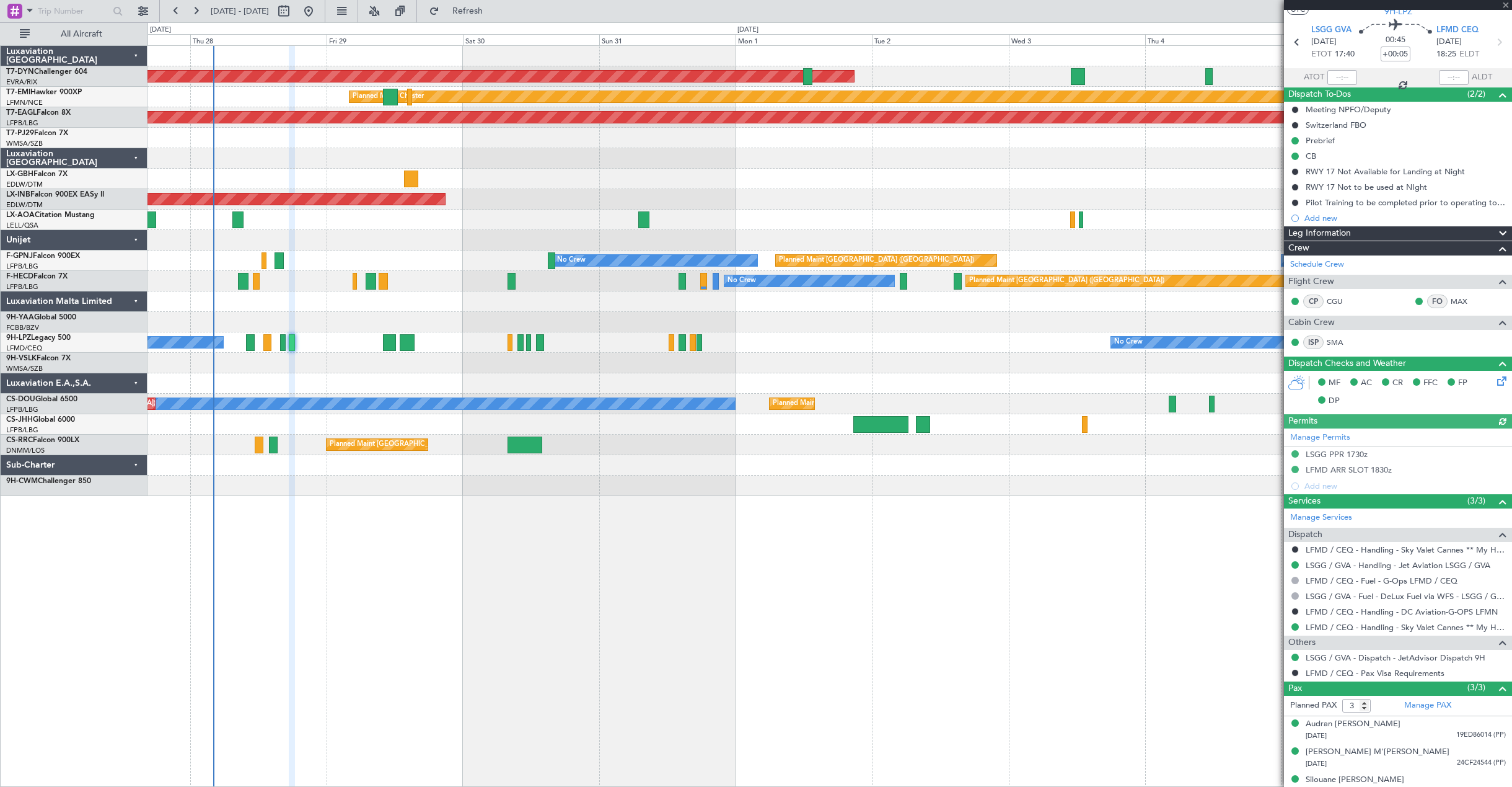
scroll to position [47, 0]
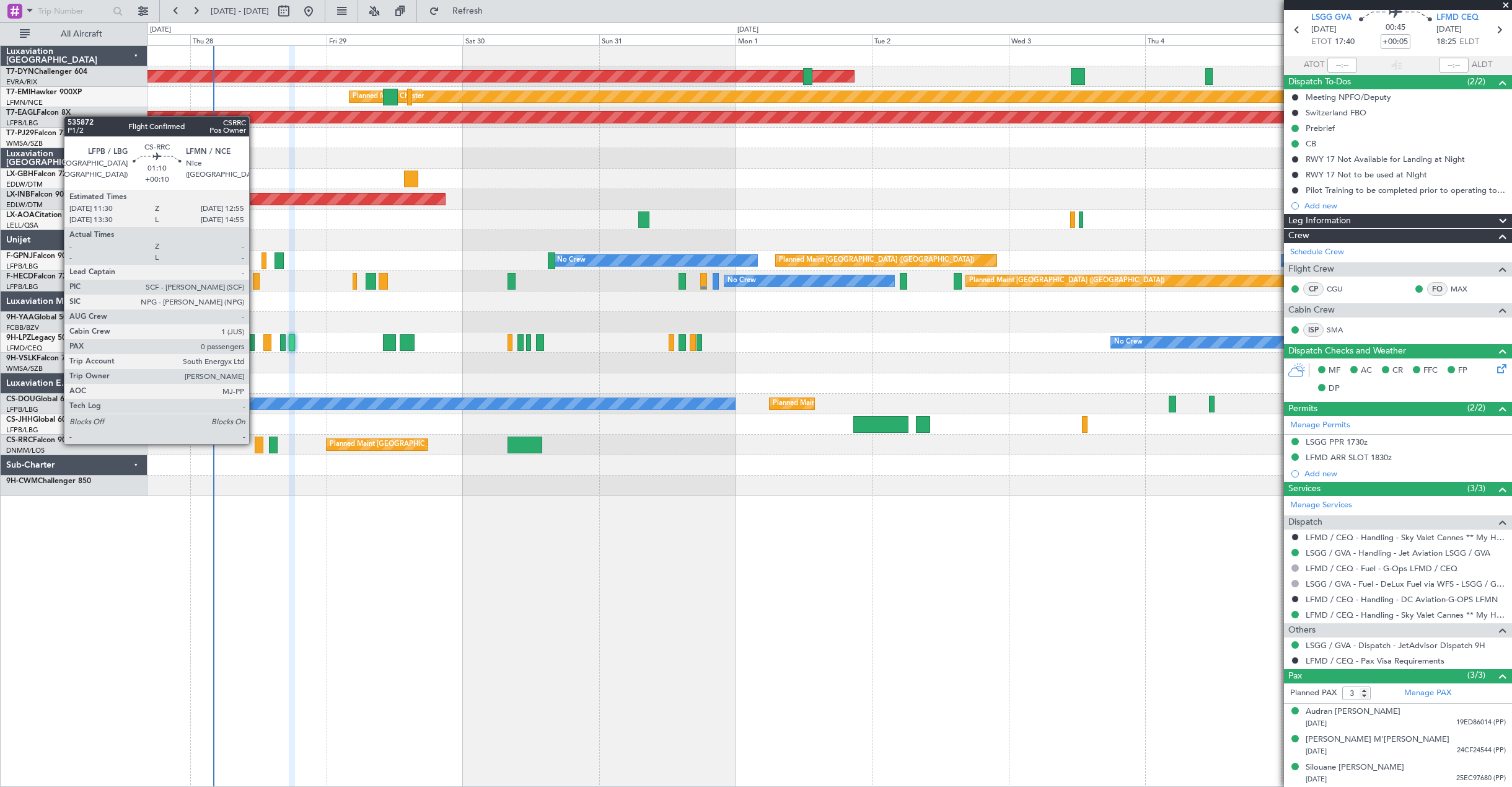
click at [254, 443] on div at bounding box center [258, 444] width 8 height 16
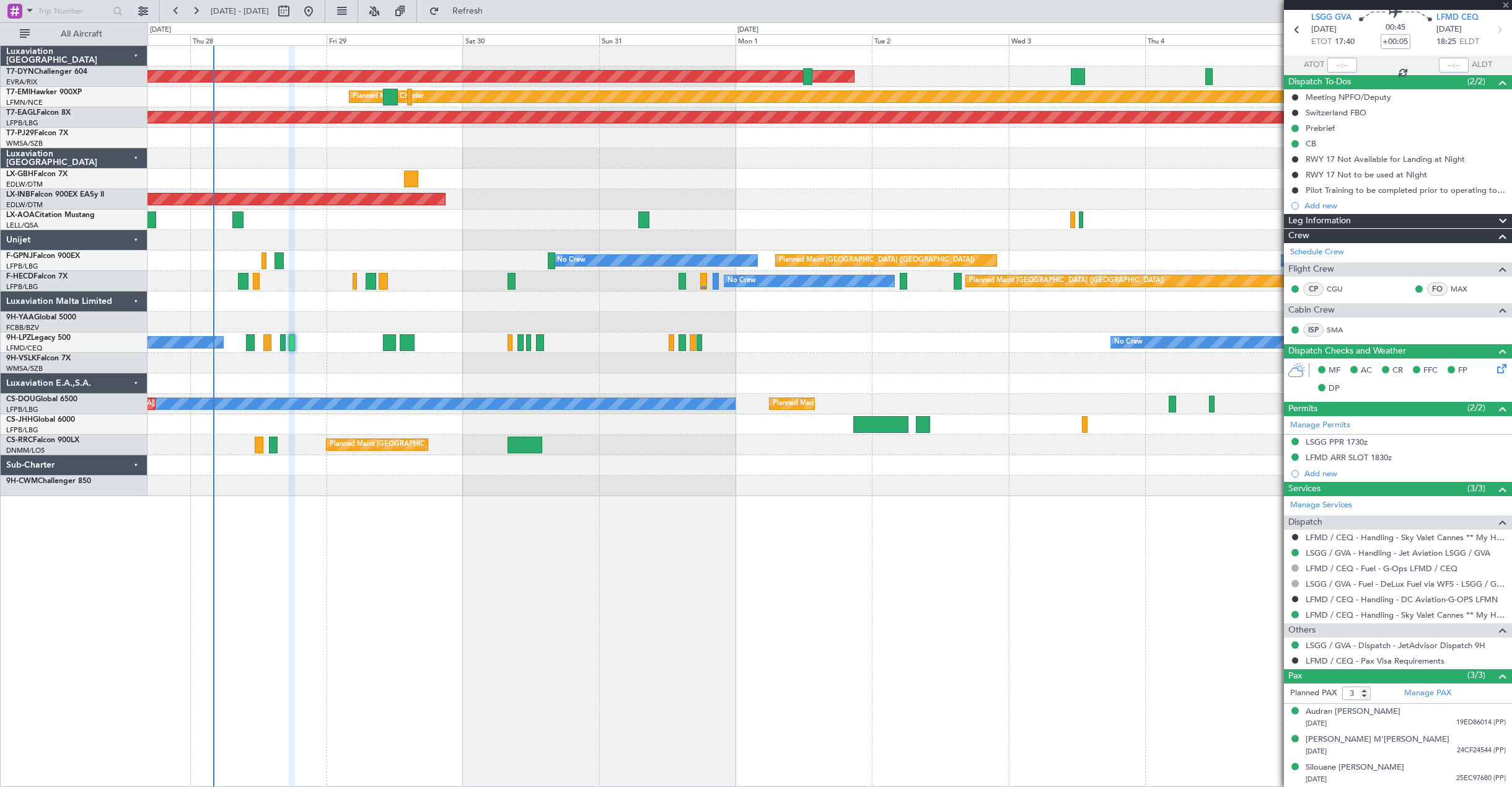
type input "+00:10"
type input "0"
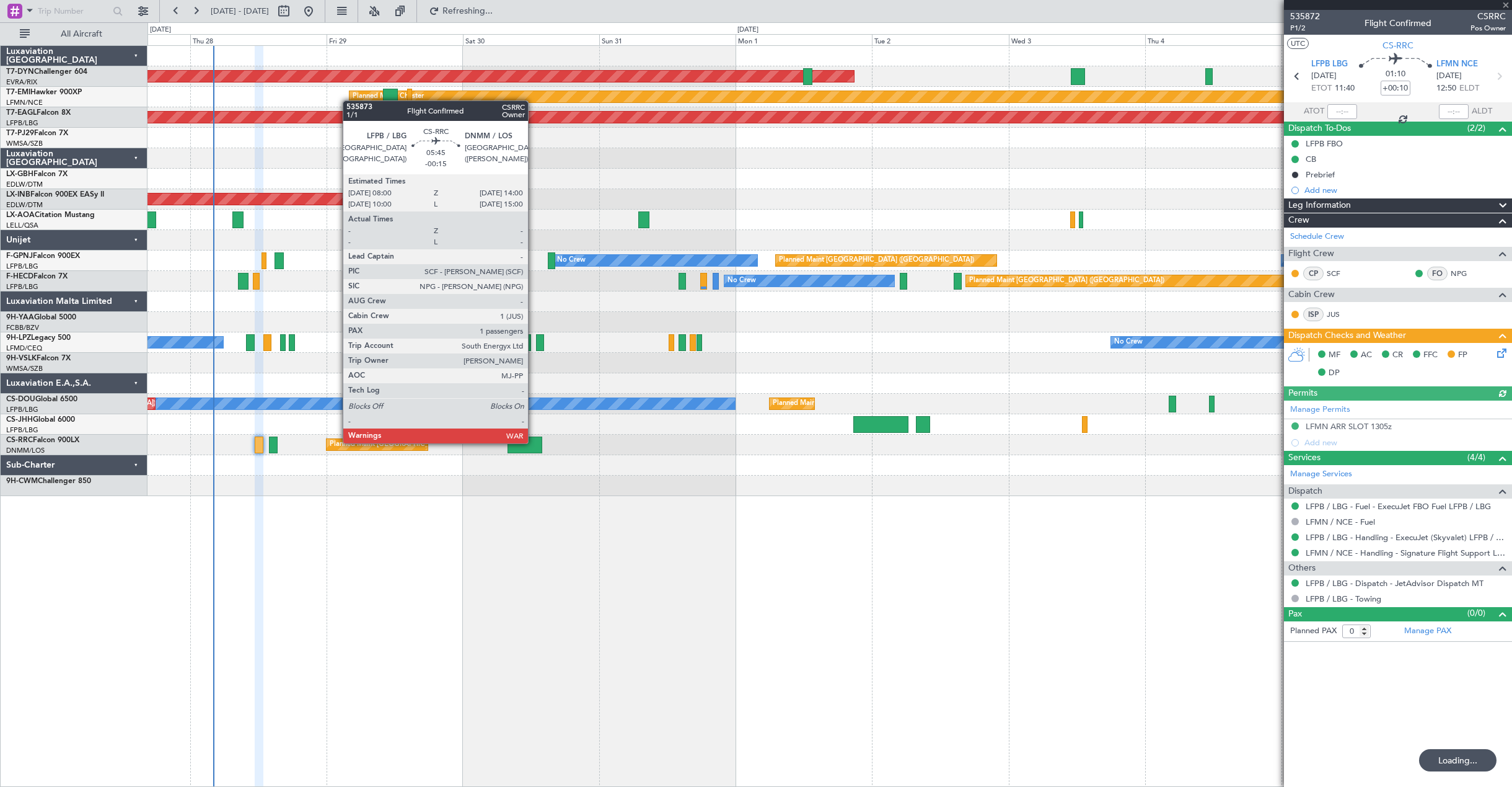
click at [534, 442] on div at bounding box center [525, 444] width 34 height 16
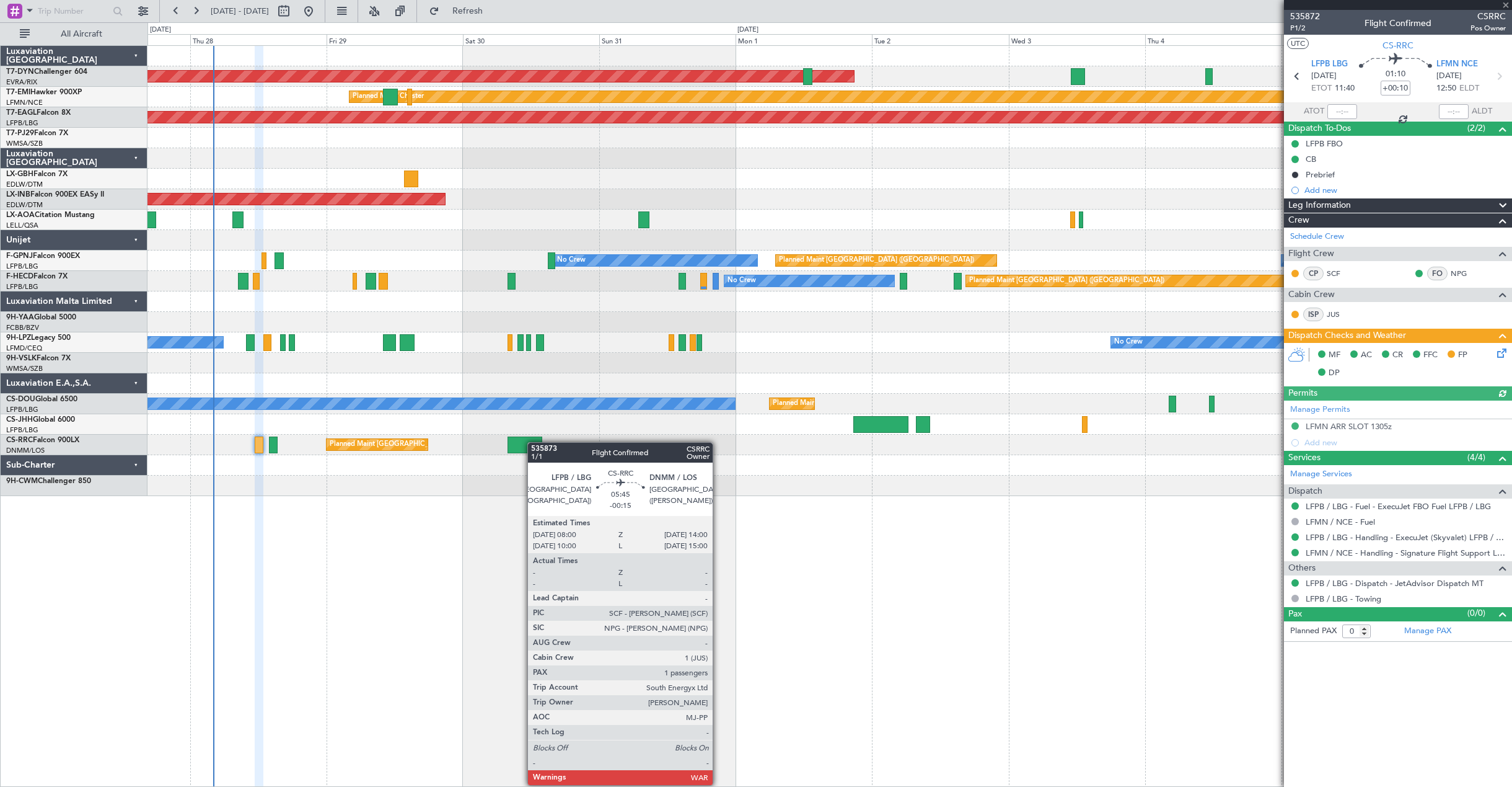
type input "-00:15"
type input "1"
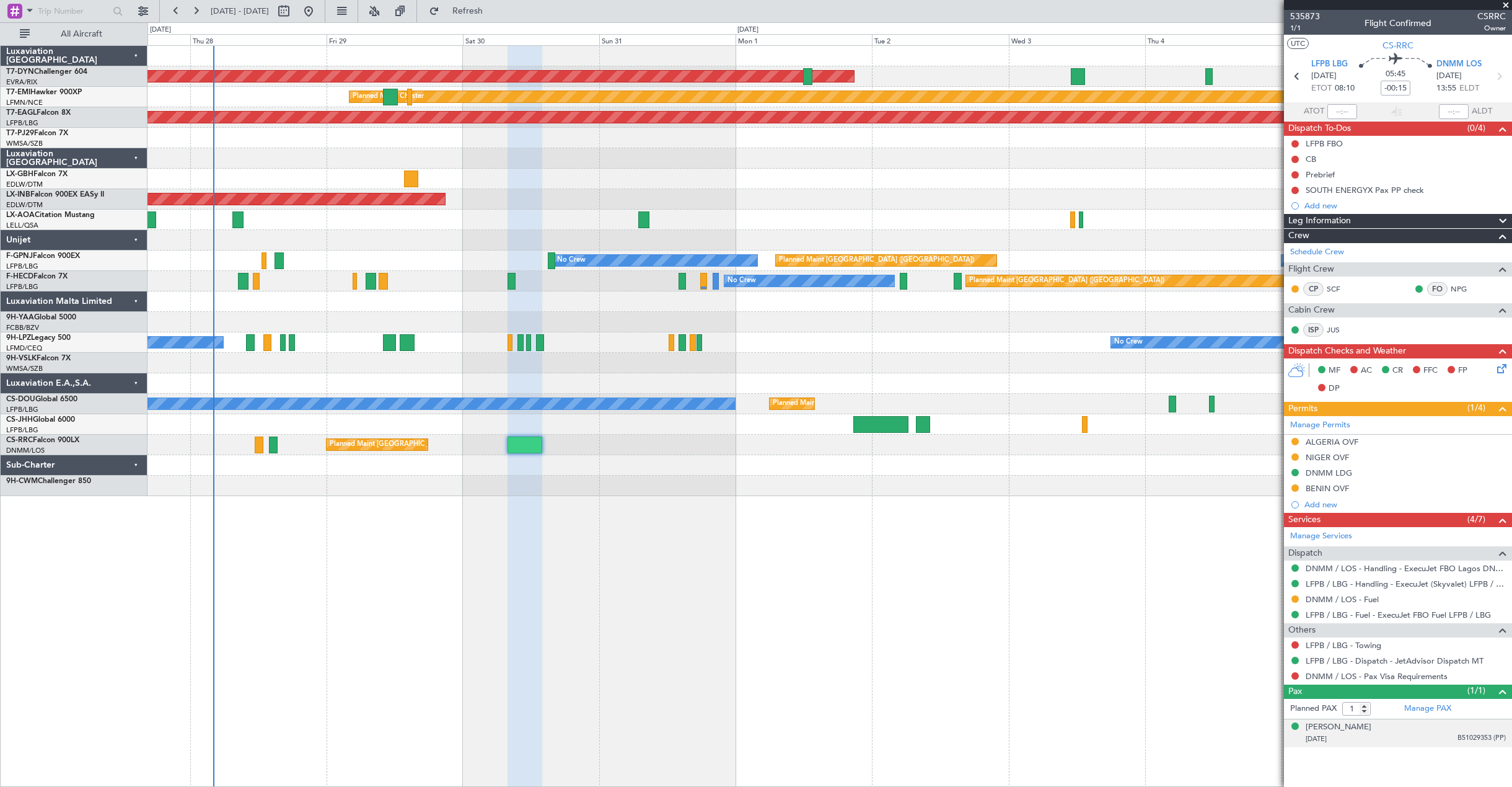
click at [1414, 737] on div "[DATE] B51029353 (PP)" at bounding box center [1405, 738] width 200 height 12
